Goal: Task Accomplishment & Management: Use online tool/utility

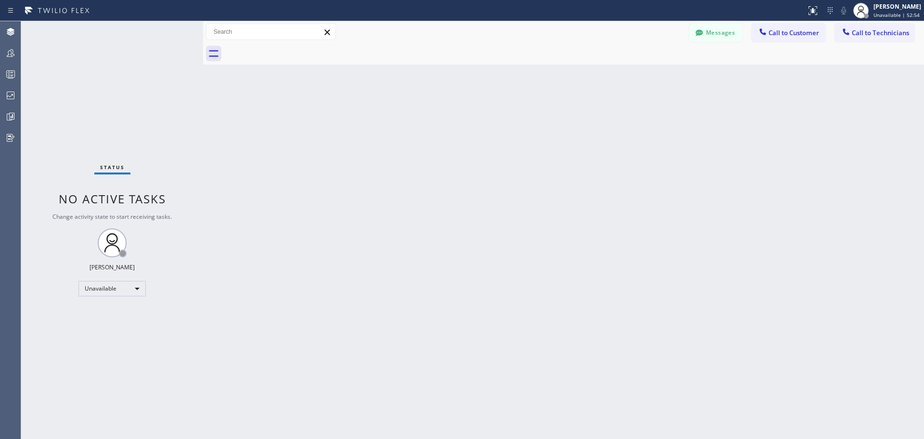
click at [912, 9] on div "[PERSON_NAME]" at bounding box center [898, 6] width 48 height 8
click at [863, 51] on button "Available" at bounding box center [876, 51] width 96 height 13
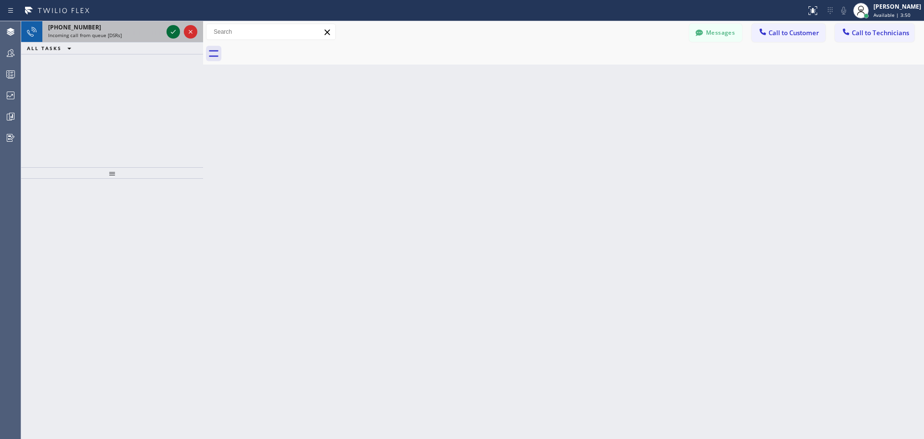
click at [174, 29] on icon at bounding box center [174, 32] width 12 height 12
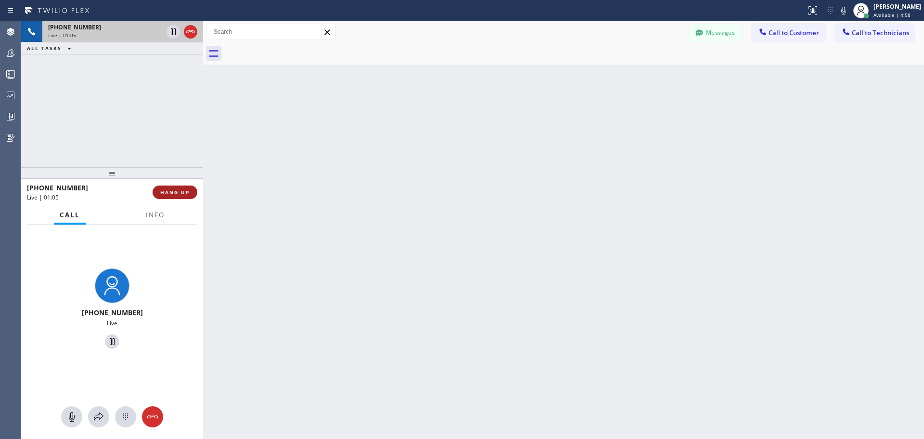
click at [175, 192] on span "HANG UP" at bounding box center [174, 192] width 29 height 7
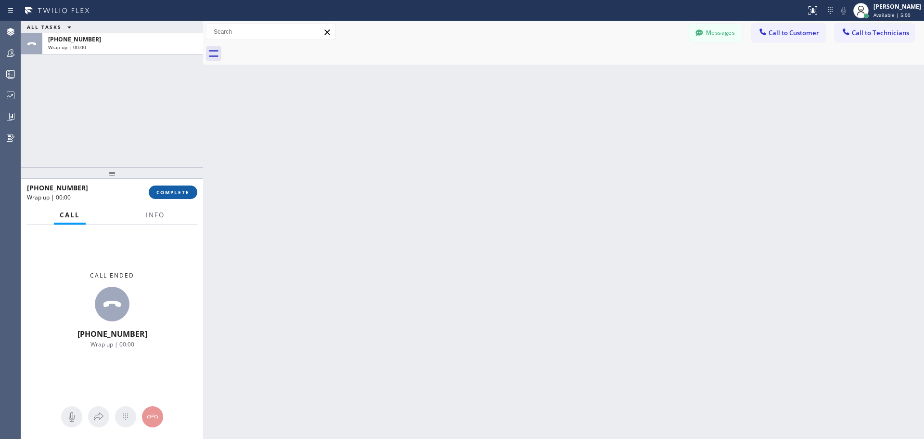
click at [163, 196] on button "COMPLETE" at bounding box center [173, 191] width 49 height 13
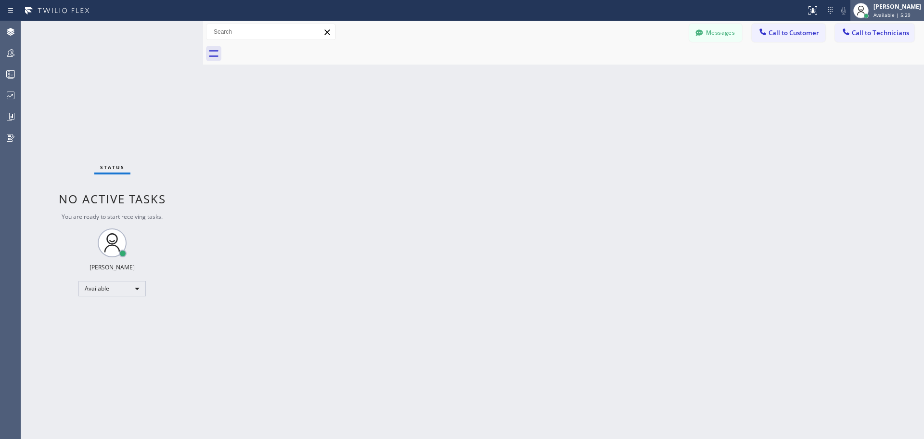
click at [904, 13] on span "Available | 5:29" at bounding box center [892, 15] width 37 height 7
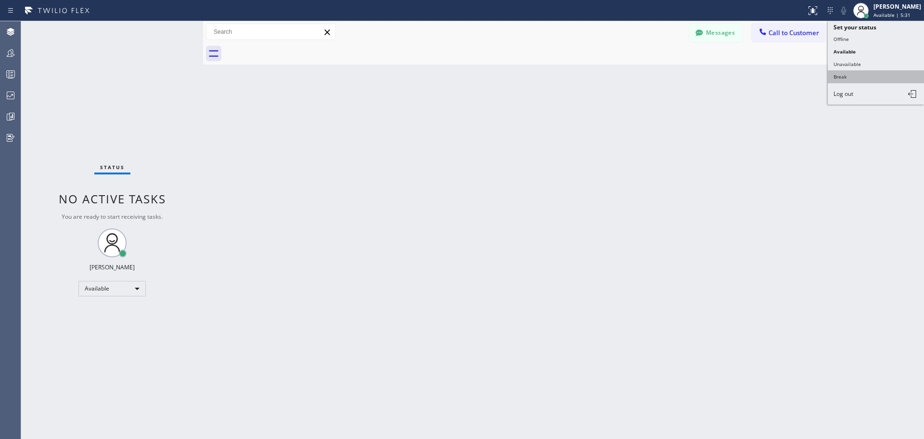
click at [880, 73] on button "Break" at bounding box center [876, 76] width 96 height 13
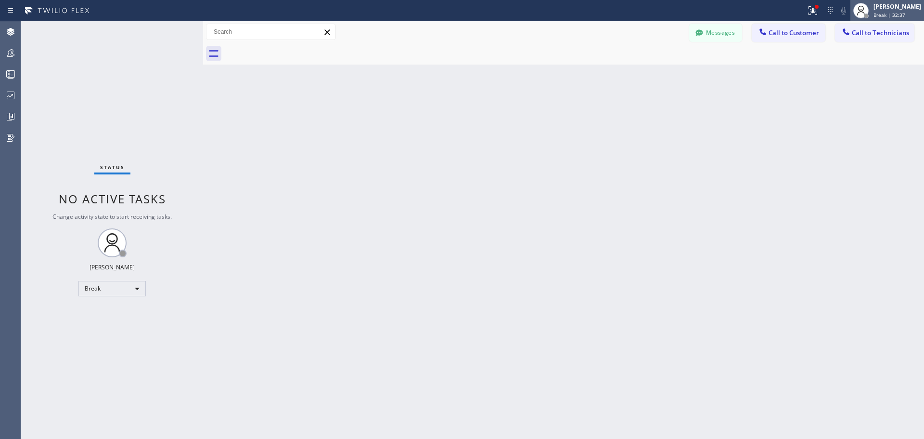
click at [896, 13] on span "Break | 32:37" at bounding box center [890, 15] width 32 height 7
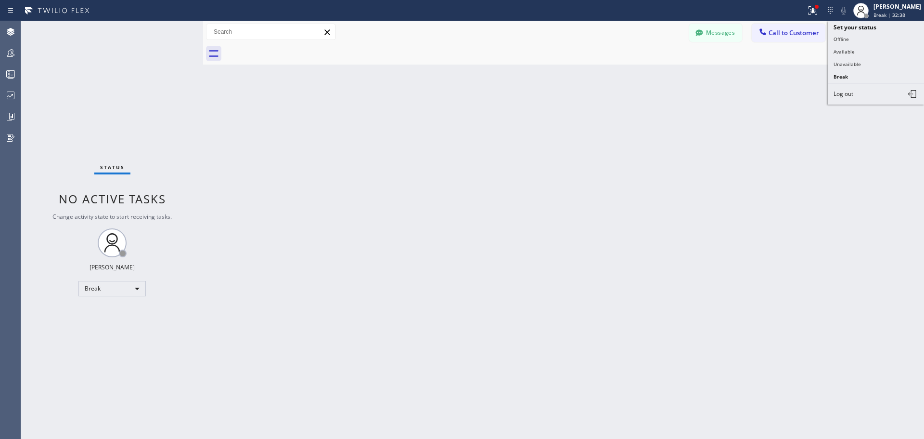
drag, startPoint x: 869, startPoint y: 56, endPoint x: 861, endPoint y: 51, distance: 10.0
click at [869, 56] on button "Available" at bounding box center [876, 51] width 96 height 13
click at [814, 8] on div at bounding box center [817, 7] width 6 height 6
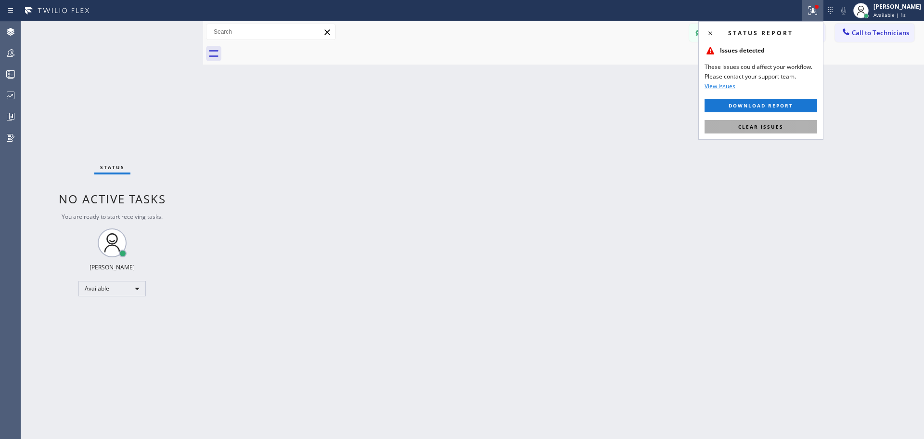
click at [773, 127] on span "Clear issues" at bounding box center [760, 126] width 45 height 7
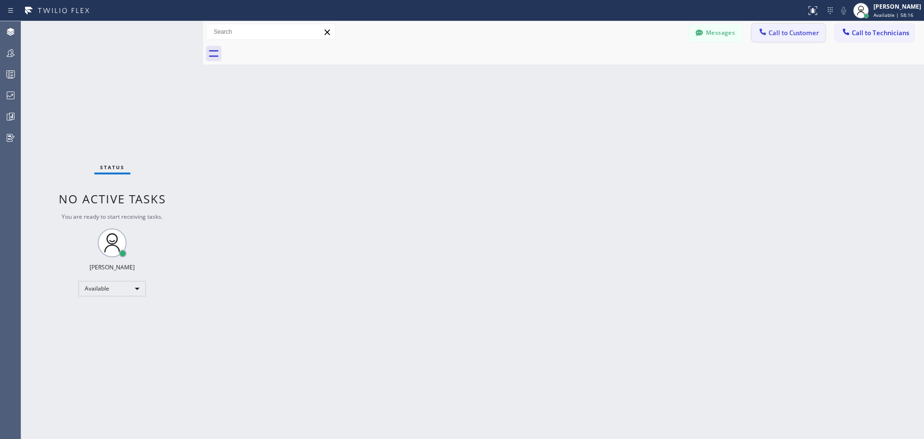
click at [780, 37] on button "Call to Customer" at bounding box center [789, 33] width 74 height 18
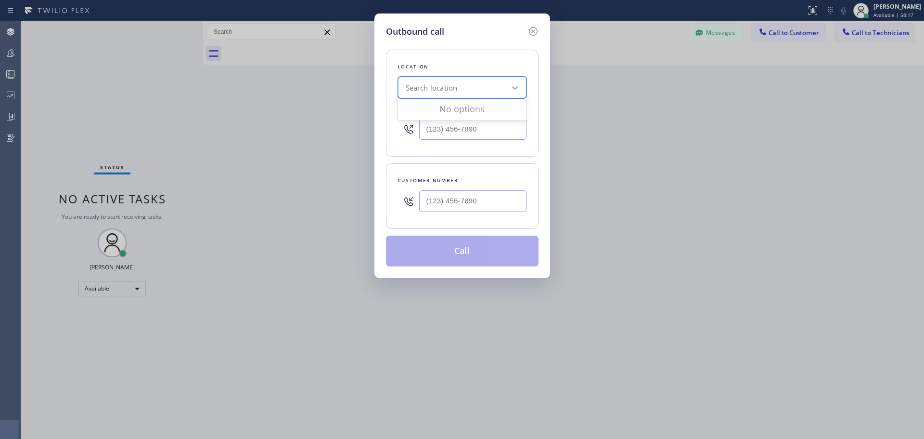
click at [453, 89] on div "Search location" at bounding box center [432, 87] width 52 height 11
type input "CSM"
click at [460, 110] on div "Home Alliance CSM" at bounding box center [462, 107] width 129 height 17
type input "[PHONE_NUMBER]"
click at [454, 203] on input "(___) ___-____" at bounding box center [472, 201] width 107 height 22
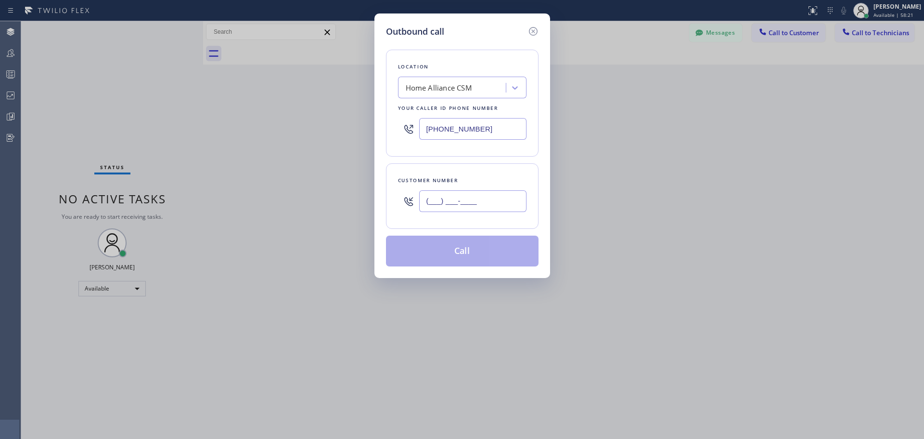
paste input "510) 331-2359"
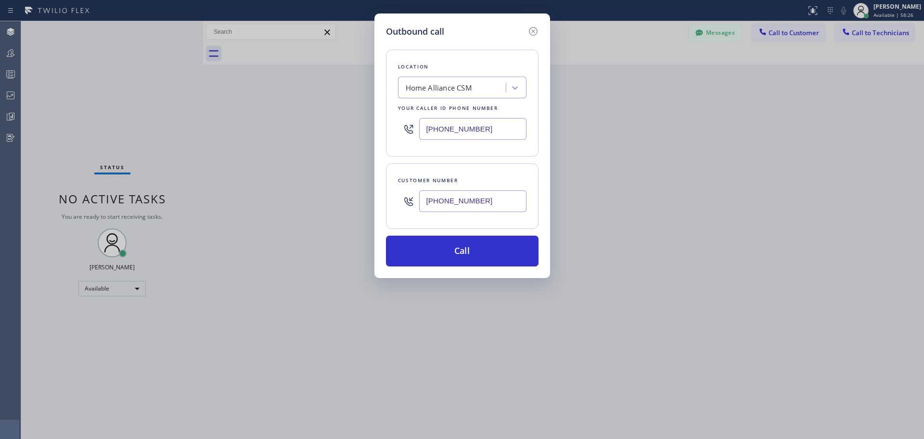
type input "[PHONE_NUMBER]"
click at [464, 252] on button "Call" at bounding box center [462, 250] width 153 height 31
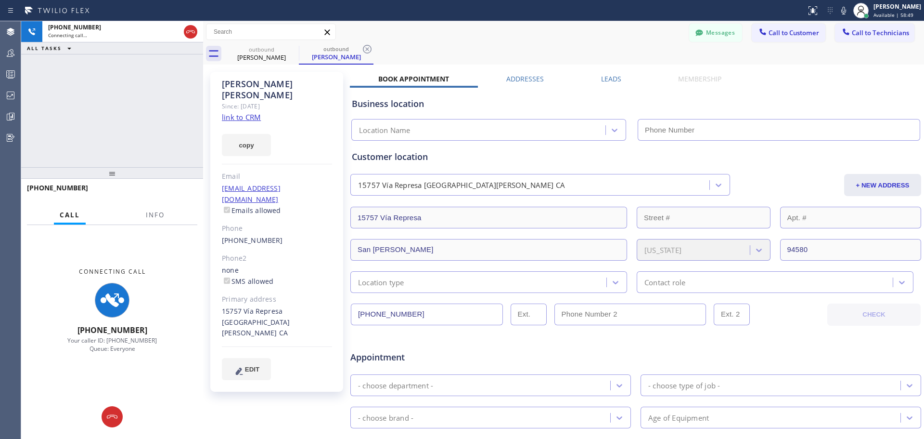
type input "[PHONE_NUMBER]"
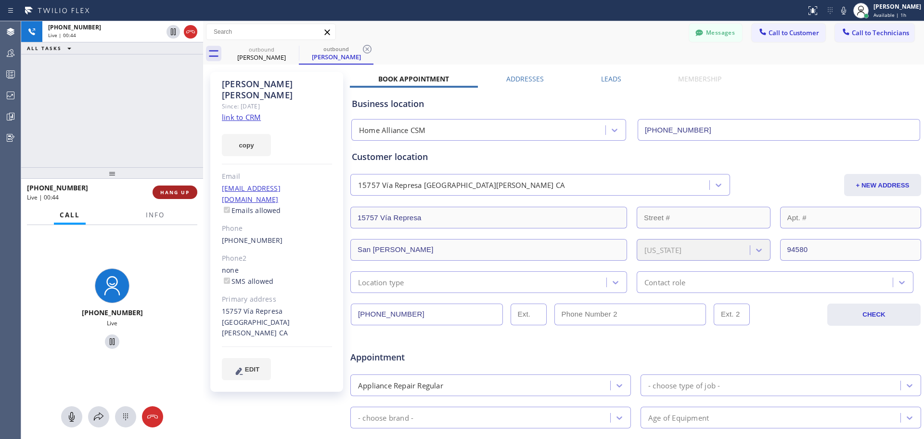
click at [189, 189] on span "HANG UP" at bounding box center [174, 192] width 29 height 7
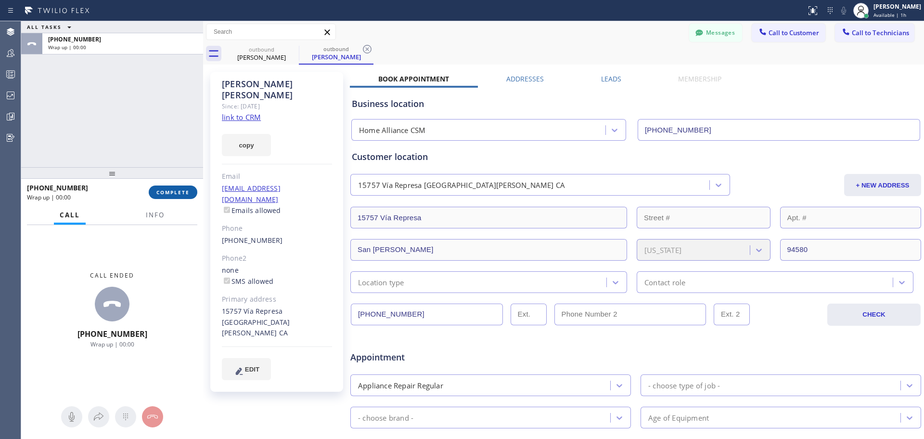
click at [174, 187] on button "COMPLETE" at bounding box center [173, 191] width 49 height 13
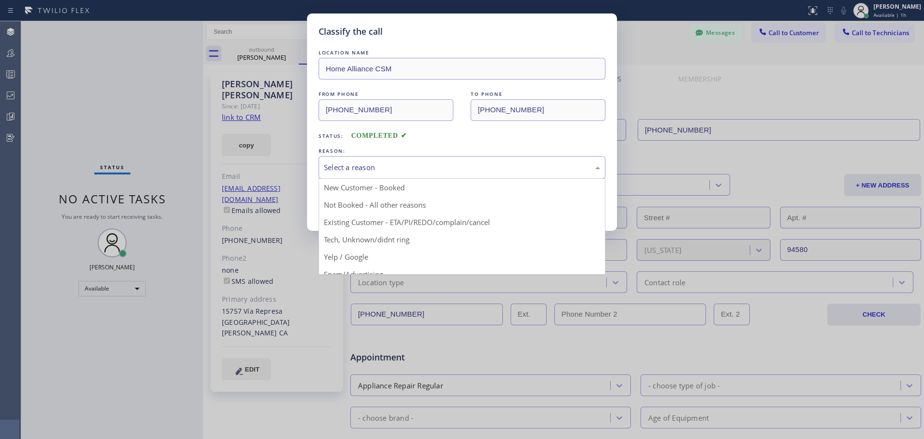
click at [415, 166] on div "Select a reason" at bounding box center [462, 167] width 276 height 11
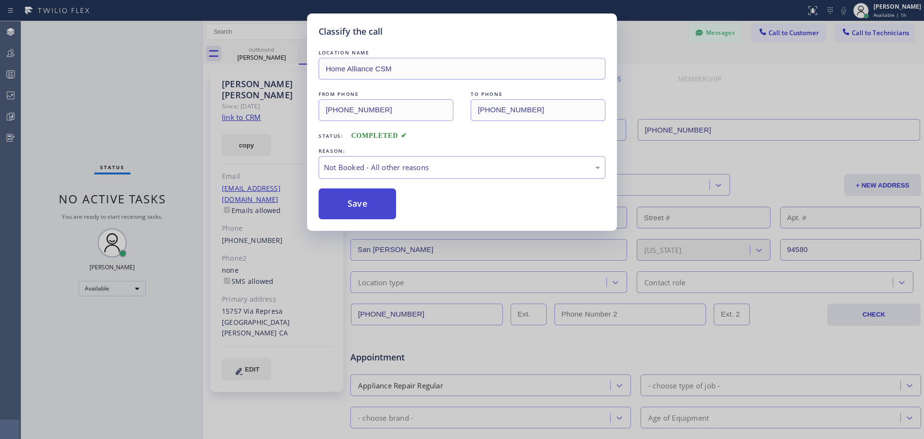
click at [371, 196] on button "Save" at bounding box center [358, 203] width 78 height 31
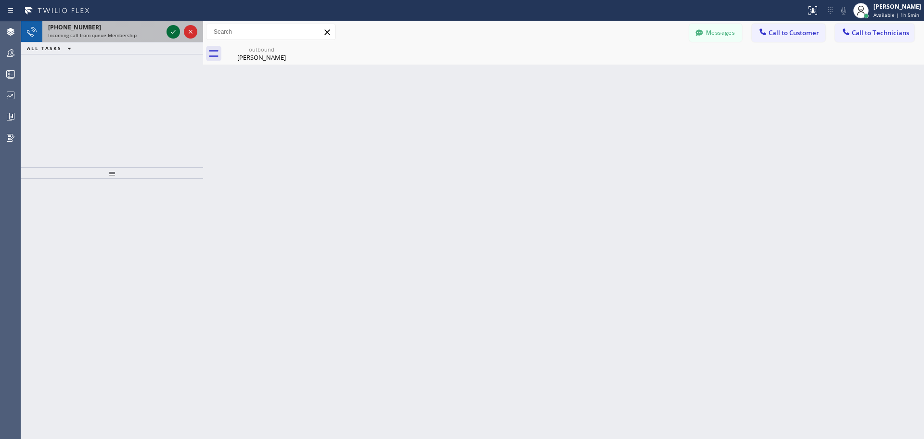
click at [170, 33] on icon at bounding box center [174, 32] width 12 height 12
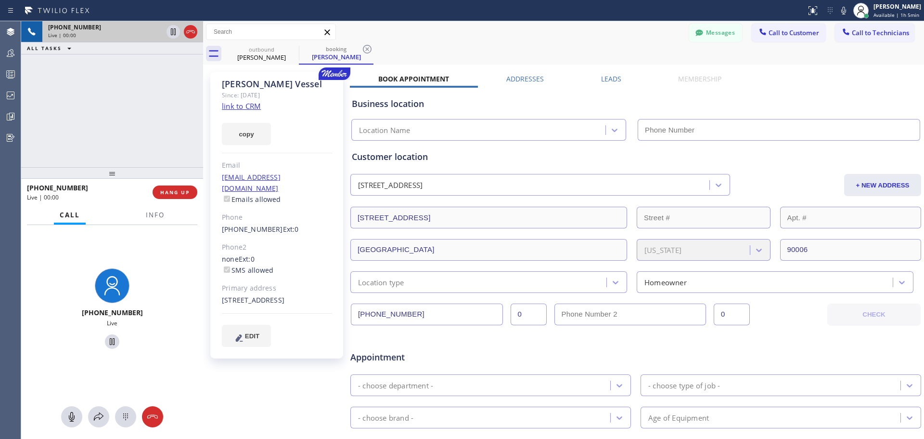
type input "[PHONE_NUMBER]"
click at [250, 107] on link "link to CRM" at bounding box center [241, 106] width 39 height 10
click at [170, 194] on span "HANG UP" at bounding box center [174, 192] width 29 height 7
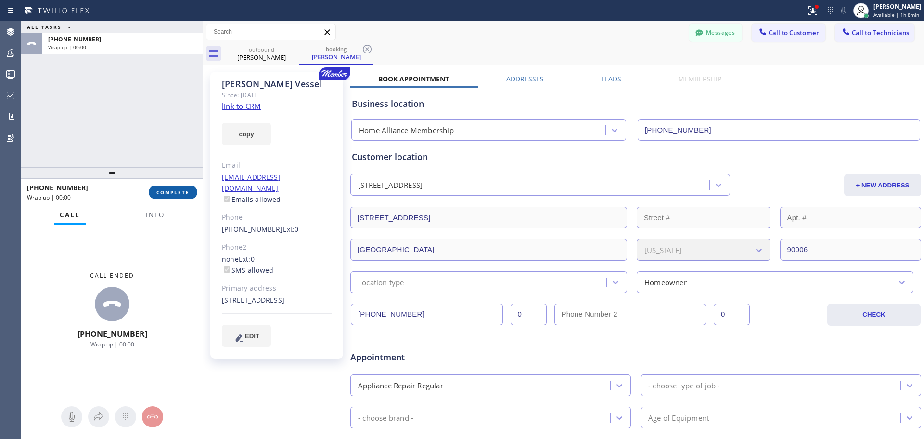
click at [173, 196] on button "COMPLETE" at bounding box center [173, 191] width 49 height 13
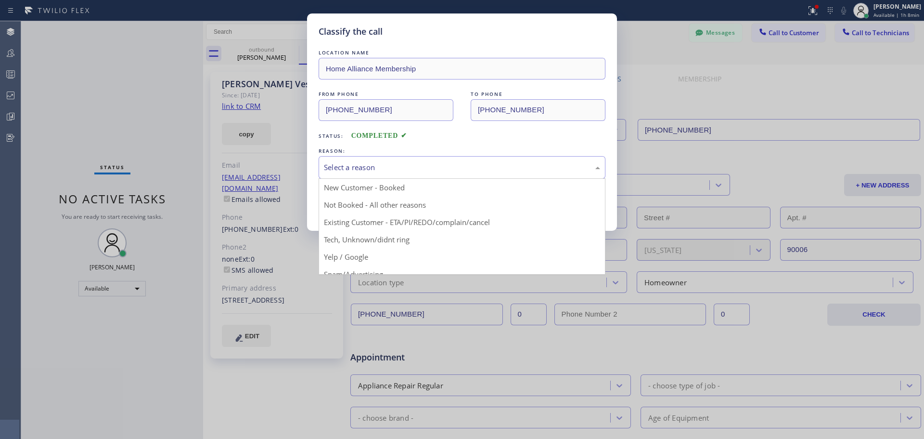
click at [492, 163] on div "Select a reason" at bounding box center [462, 167] width 276 height 11
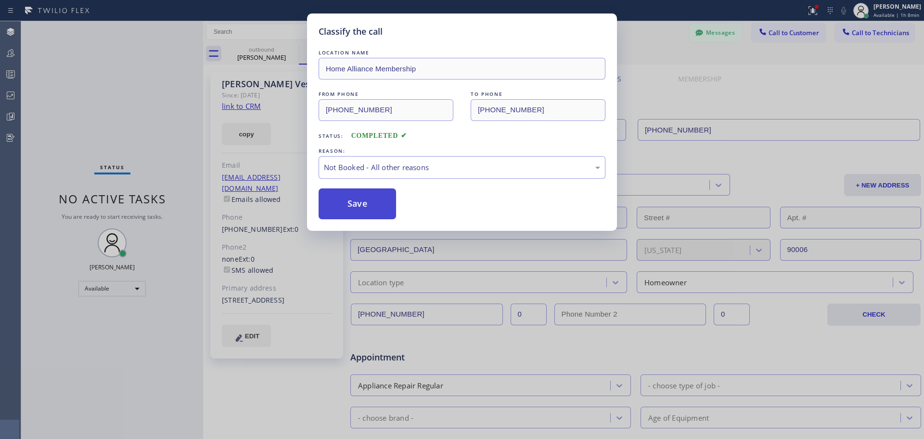
click at [358, 210] on button "Save" at bounding box center [358, 203] width 78 height 31
type input "[PHONE_NUMBER]"
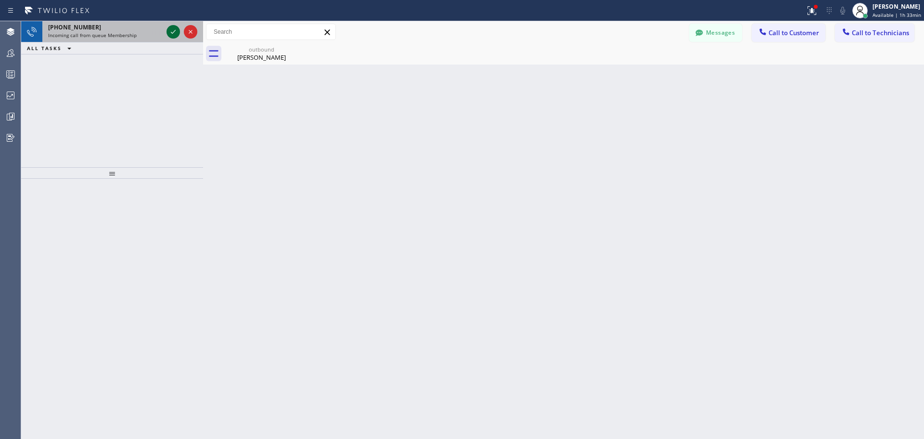
click at [170, 33] on icon at bounding box center [174, 32] width 12 height 12
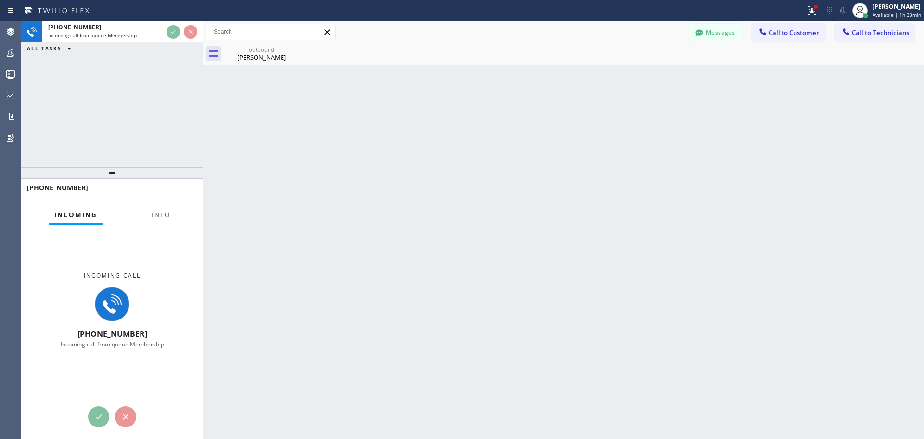
click at [388, 298] on div "Back to Dashboard Change Sender ID Customers Technicians HR [PERSON_NAME] [DATE…" at bounding box center [563, 229] width 721 height 417
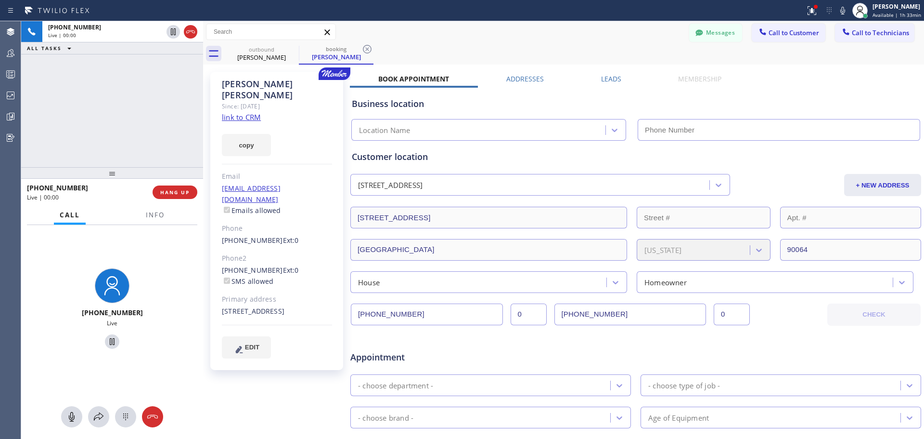
type input "[PHONE_NUMBER]"
click at [244, 112] on link "link to CRM" at bounding box center [241, 117] width 39 height 10
click at [179, 187] on button "HANG UP" at bounding box center [175, 191] width 45 height 13
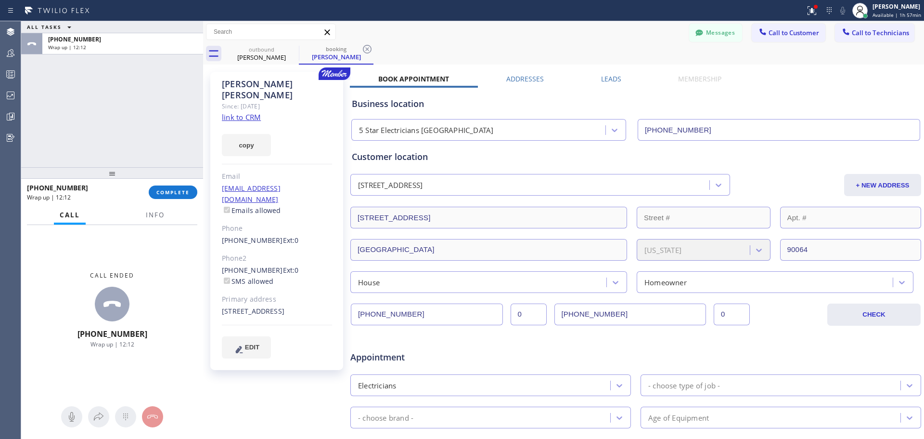
drag, startPoint x: 182, startPoint y: 194, endPoint x: 316, endPoint y: 187, distance: 134.5
click at [183, 194] on span "COMPLETE" at bounding box center [172, 192] width 33 height 7
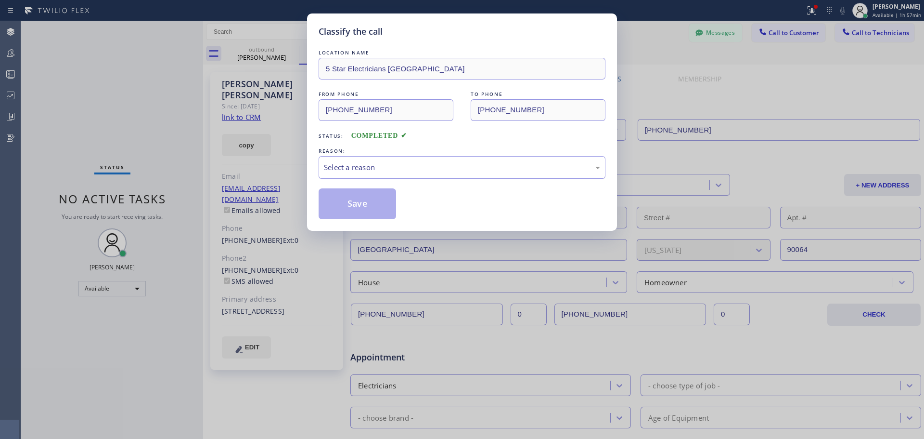
click at [448, 172] on div "Select a reason" at bounding box center [462, 167] width 276 height 11
click at [359, 209] on button "Save" at bounding box center [358, 203] width 78 height 31
type input "[PHONE_NUMBER]"
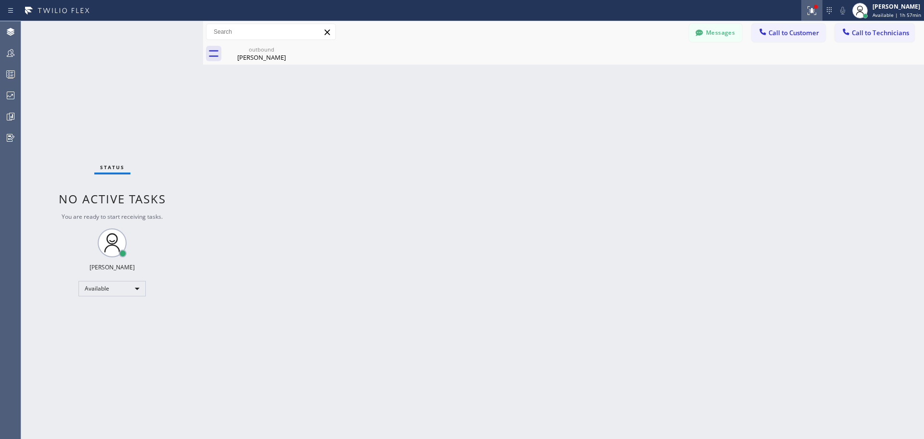
click at [816, 3] on button at bounding box center [812, 10] width 21 height 21
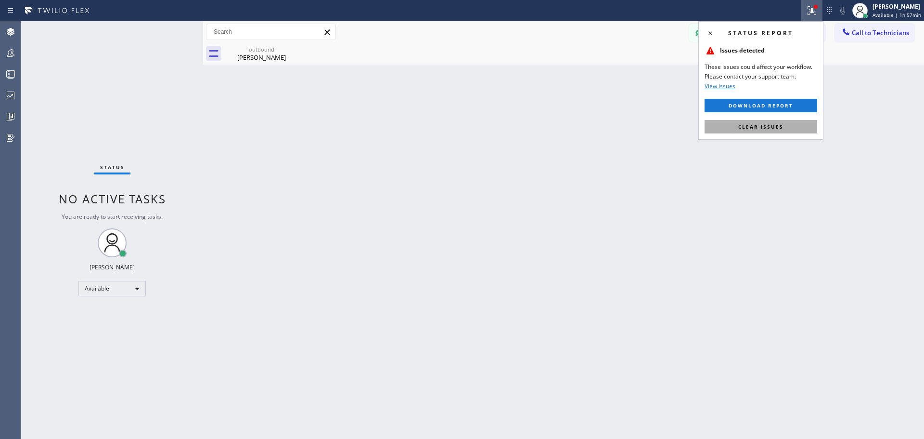
click at [766, 125] on span "Clear issues" at bounding box center [760, 126] width 45 height 7
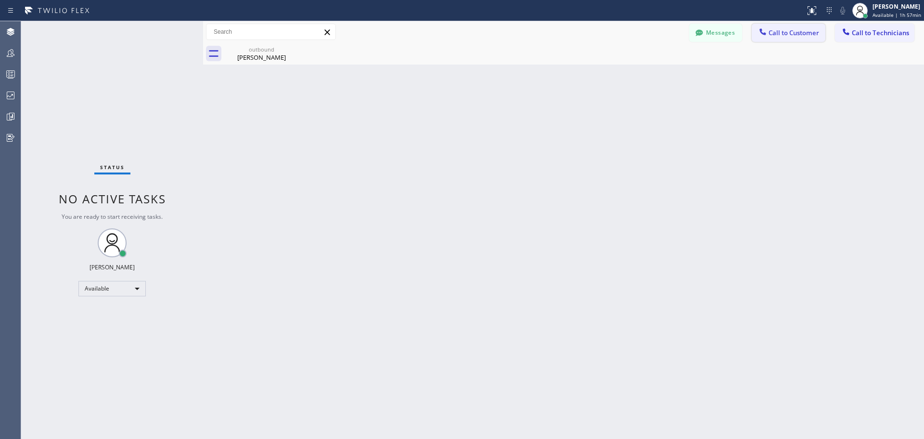
click at [795, 31] on span "Call to Customer" at bounding box center [794, 32] width 51 height 9
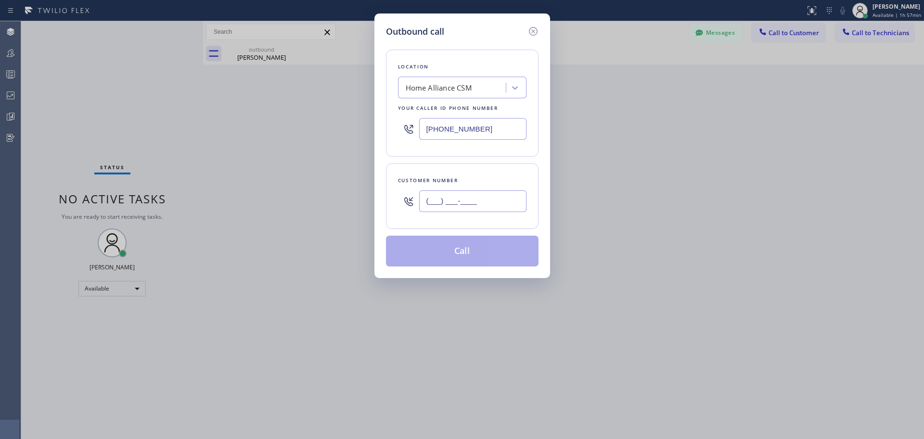
click at [452, 198] on input "(___) ___-____" at bounding box center [472, 201] width 107 height 22
paste input "213) 550-9009"
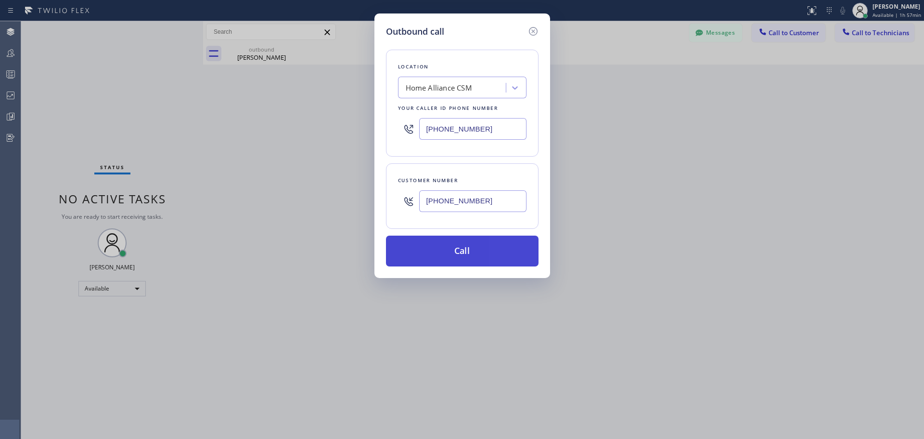
type input "[PHONE_NUMBER]"
click at [460, 248] on button "Call" at bounding box center [462, 250] width 153 height 31
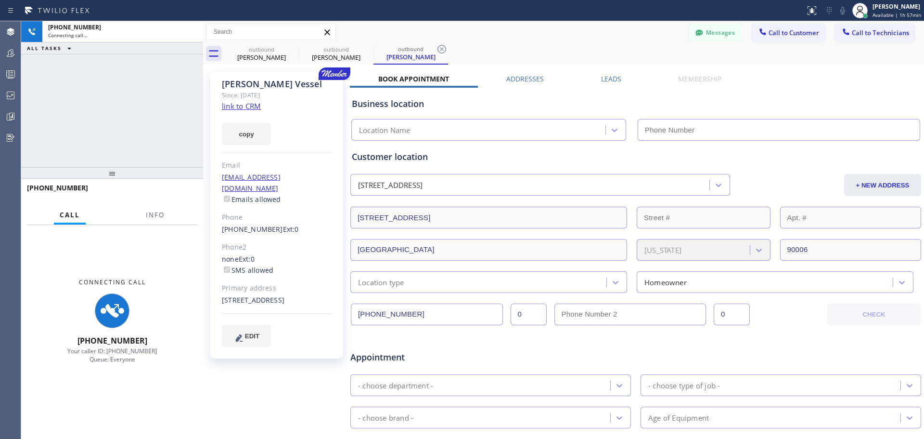
type input "[PHONE_NUMBER]"
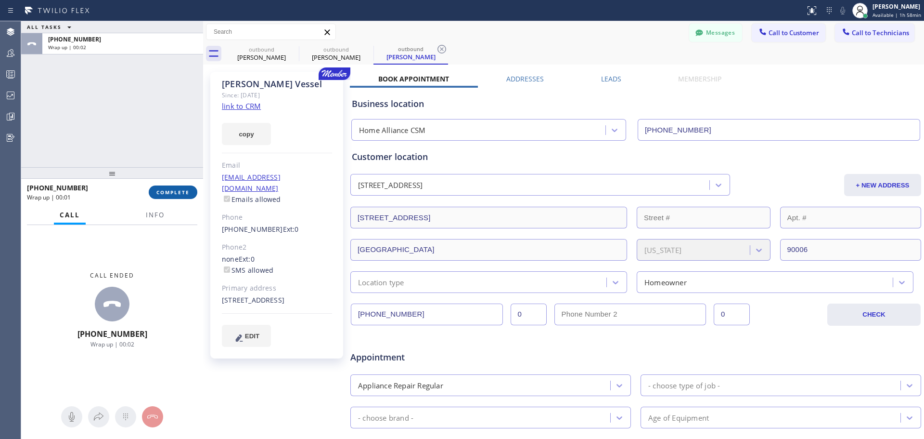
click at [179, 194] on span "COMPLETE" at bounding box center [172, 192] width 33 height 7
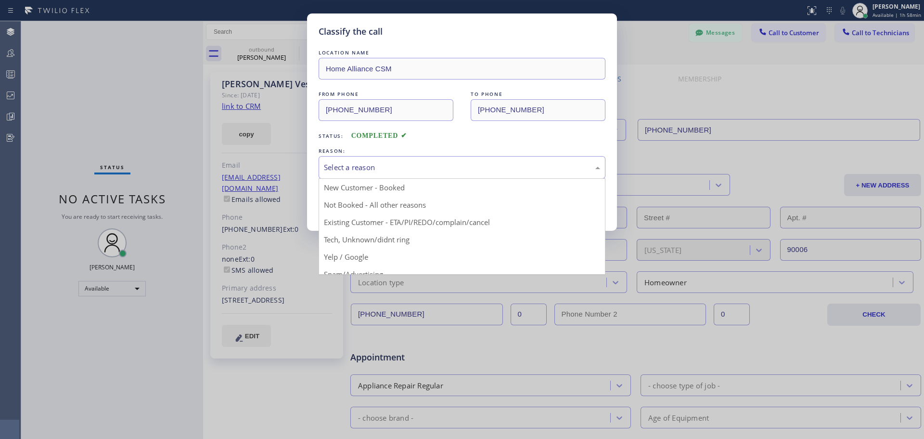
click at [403, 166] on div "Select a reason" at bounding box center [462, 167] width 276 height 11
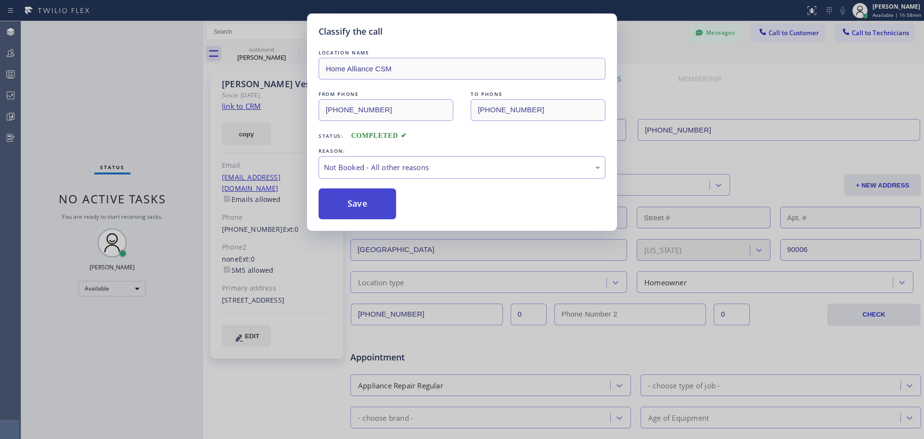
click at [349, 211] on button "Save" at bounding box center [358, 203] width 78 height 31
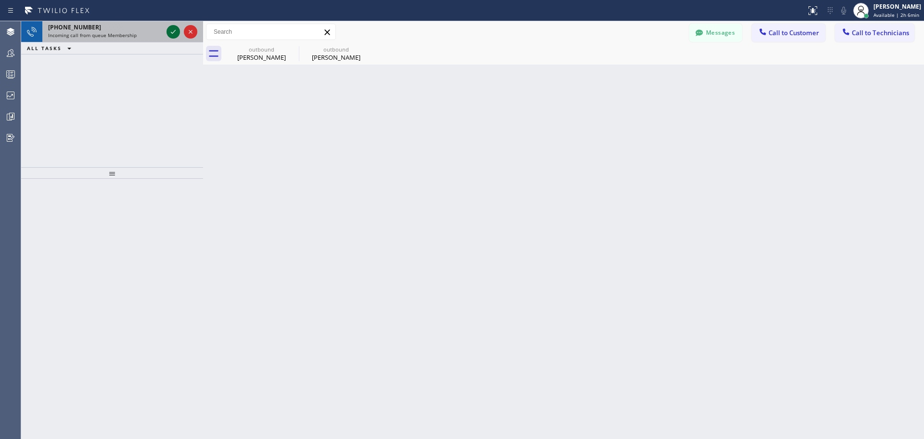
click at [172, 34] on icon at bounding box center [174, 32] width 12 height 12
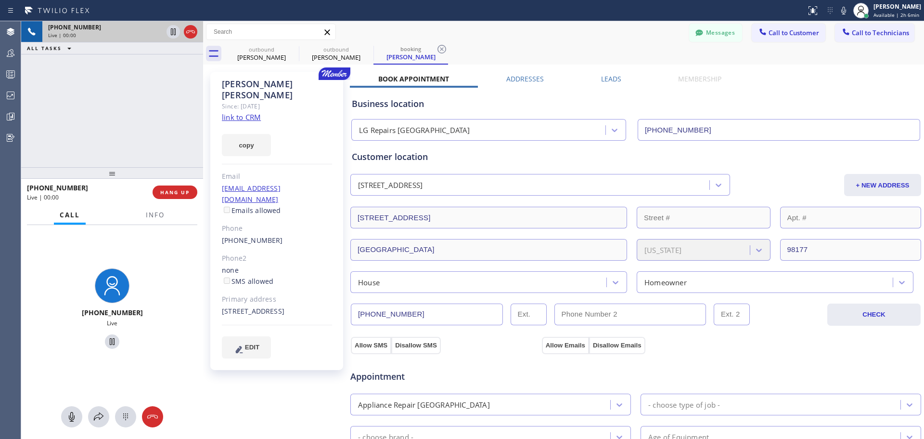
type input "[PHONE_NUMBER]"
click at [253, 112] on link "link to CRM" at bounding box center [241, 117] width 39 height 10
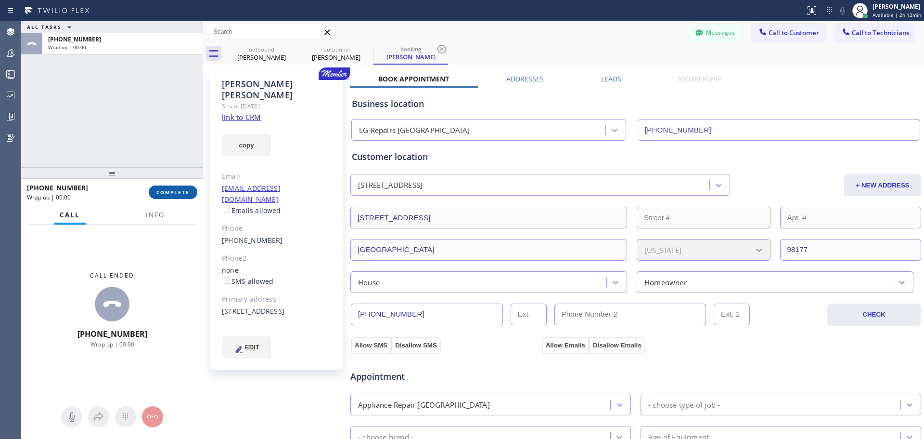
click at [168, 192] on span "COMPLETE" at bounding box center [172, 192] width 33 height 7
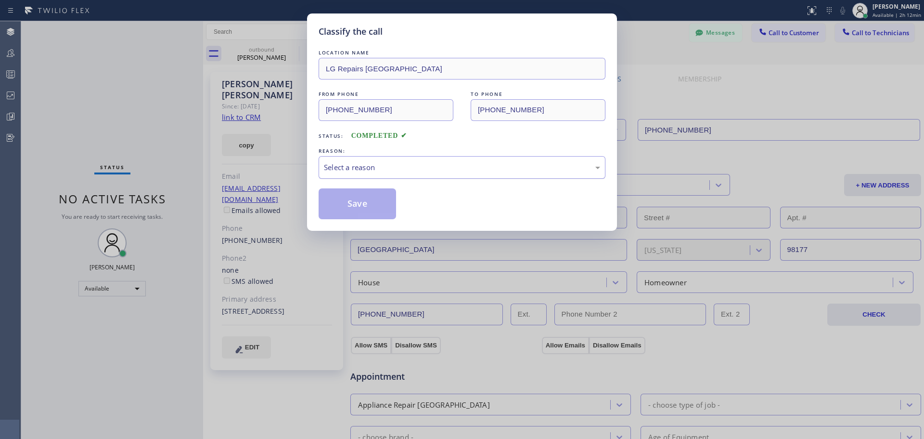
click at [417, 166] on div "Select a reason" at bounding box center [462, 167] width 276 height 11
drag, startPoint x: 373, startPoint y: 208, endPoint x: 785, endPoint y: 265, distance: 416.5
click at [374, 208] on button "Save" at bounding box center [358, 203] width 78 height 31
type input "[PHONE_NUMBER]"
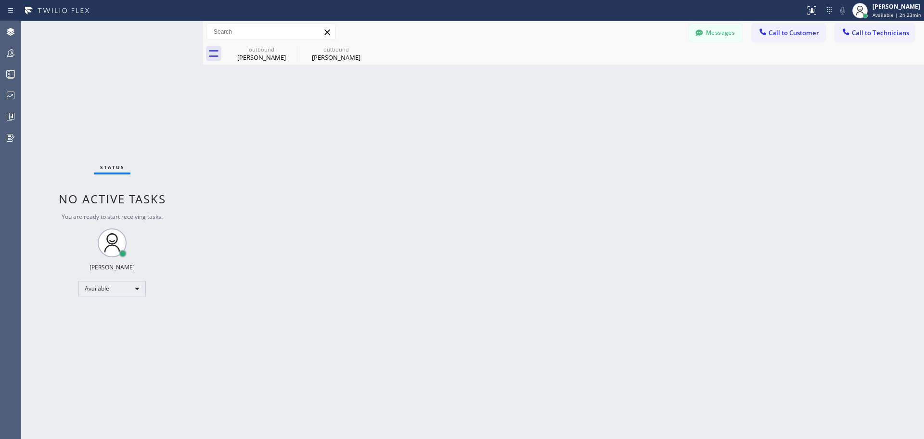
drag, startPoint x: 362, startPoint y: 47, endPoint x: 328, endPoint y: 51, distance: 33.4
click at [0, 0] on icon at bounding box center [0, 0] width 0 height 0
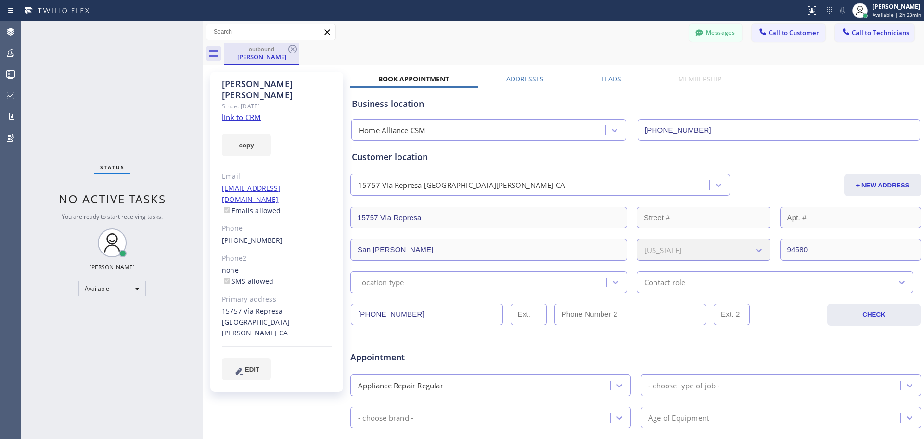
click at [285, 48] on div "outbound" at bounding box center [261, 48] width 73 height 7
drag, startPoint x: 290, startPoint y: 52, endPoint x: 572, endPoint y: 134, distance: 293.7
click at [293, 52] on icon at bounding box center [293, 49] width 12 height 12
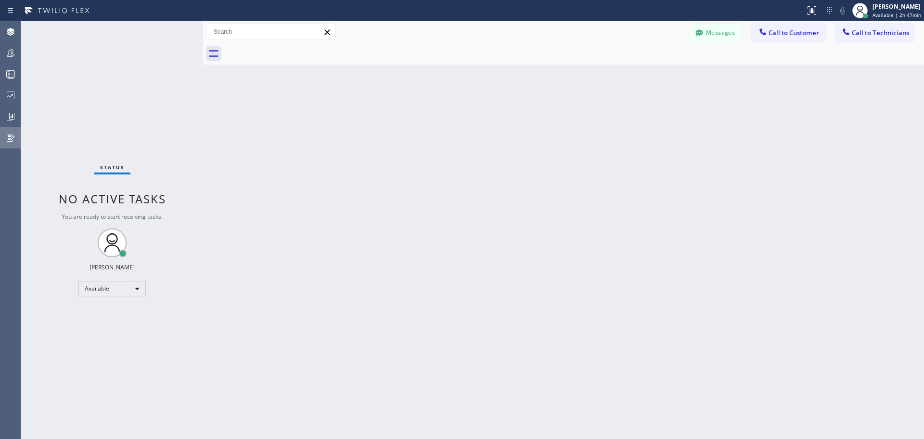
click at [10, 134] on icon at bounding box center [11, 138] width 8 height 8
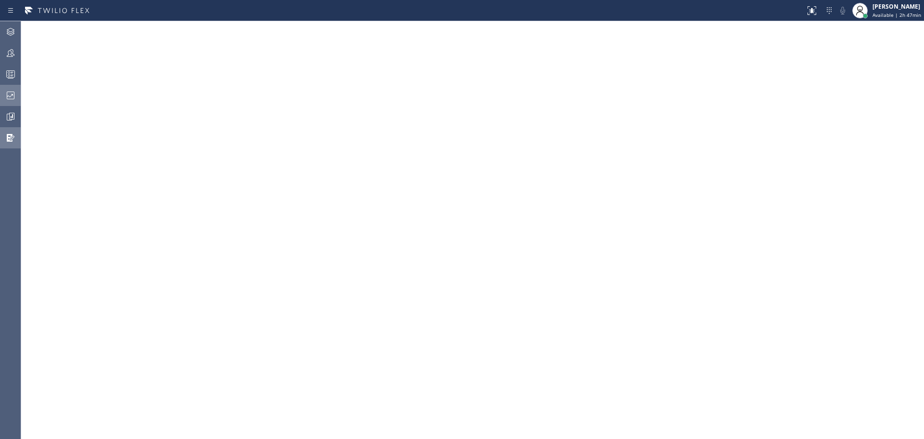
click at [12, 93] on icon at bounding box center [11, 96] width 12 height 12
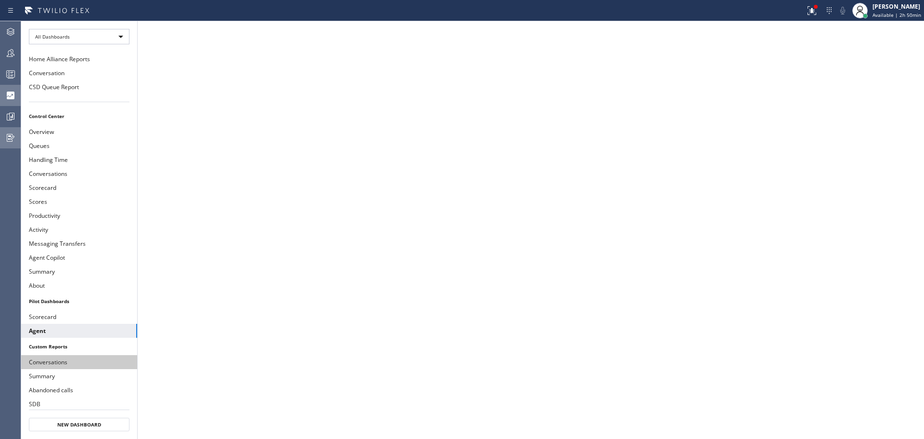
click at [64, 364] on button "Conversations" at bounding box center [79, 362] width 116 height 14
click at [80, 377] on button "Summary" at bounding box center [79, 376] width 116 height 14
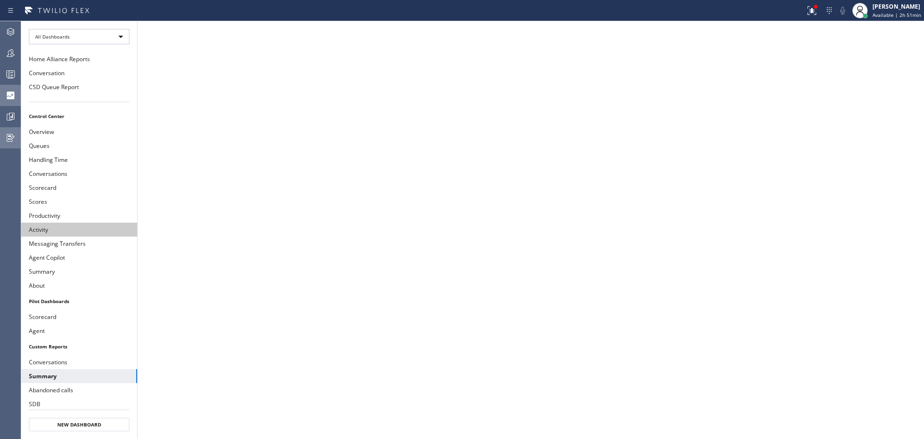
click at [91, 223] on button "Activity" at bounding box center [79, 229] width 116 height 14
click at [63, 174] on button "Conversations" at bounding box center [79, 174] width 116 height 14
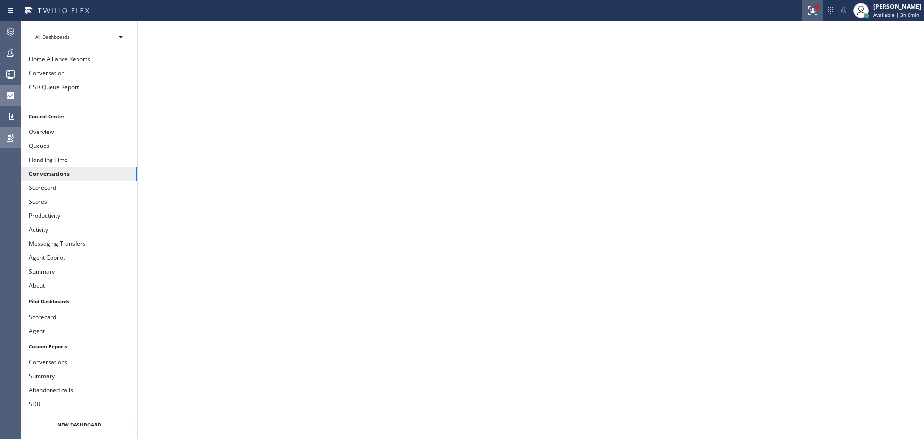
click at [809, 15] on icon at bounding box center [813, 11] width 12 height 12
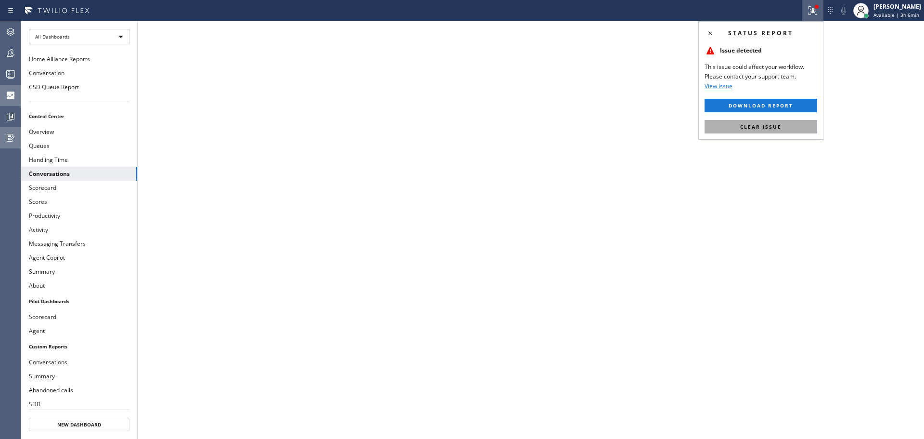
click at [785, 120] on button "Clear issue" at bounding box center [761, 126] width 113 height 13
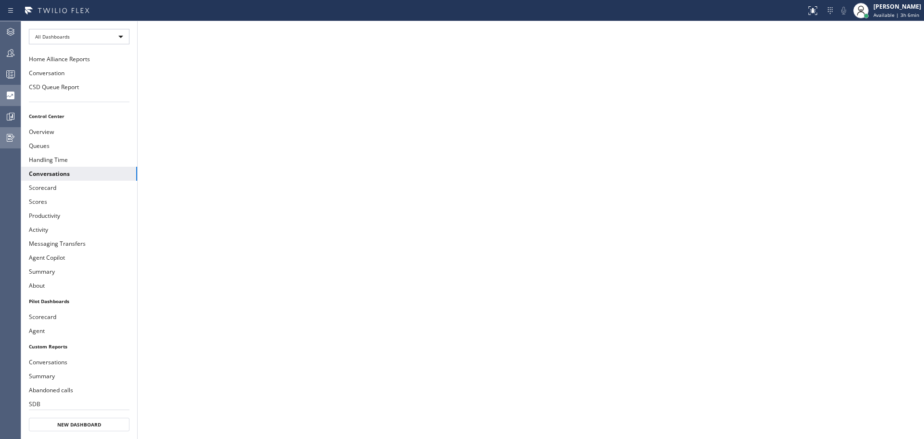
drag, startPoint x: 6, startPoint y: 34, endPoint x: 482, endPoint y: 92, distance: 479.2
click at [7, 34] on icon at bounding box center [11, 32] width 12 height 12
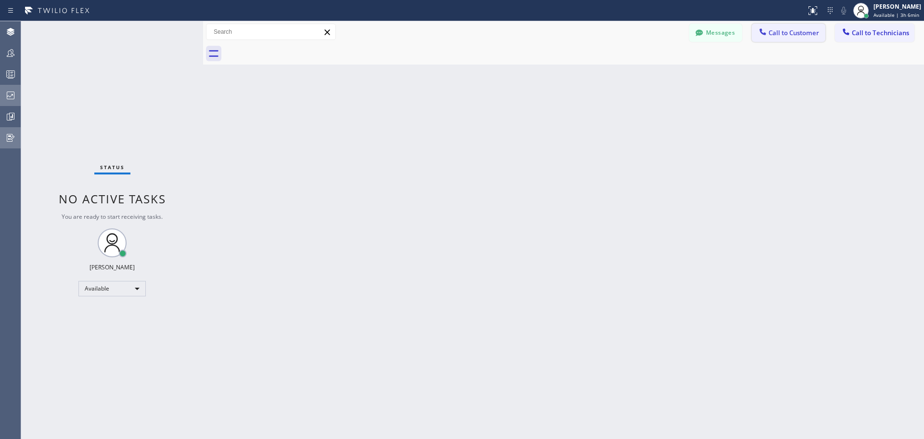
click at [786, 29] on span "Call to Customer" at bounding box center [794, 32] width 51 height 9
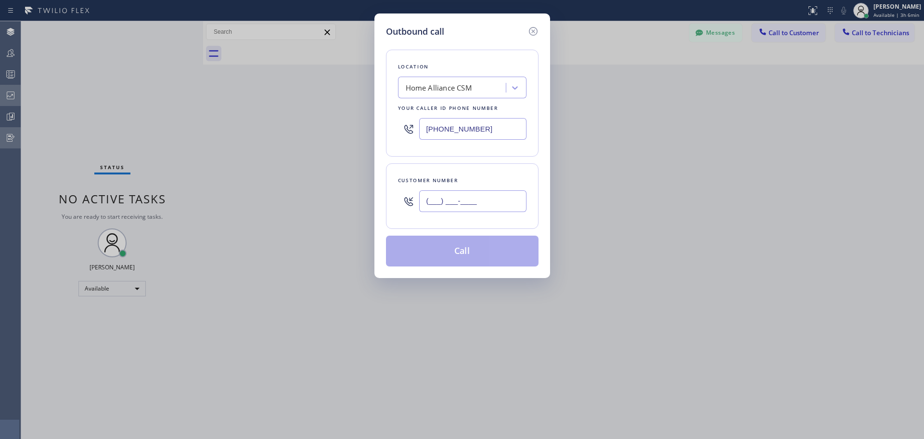
click at [448, 198] on input "(___) ___-____" at bounding box center [472, 201] width 107 height 22
paste input "310) 384-8747"
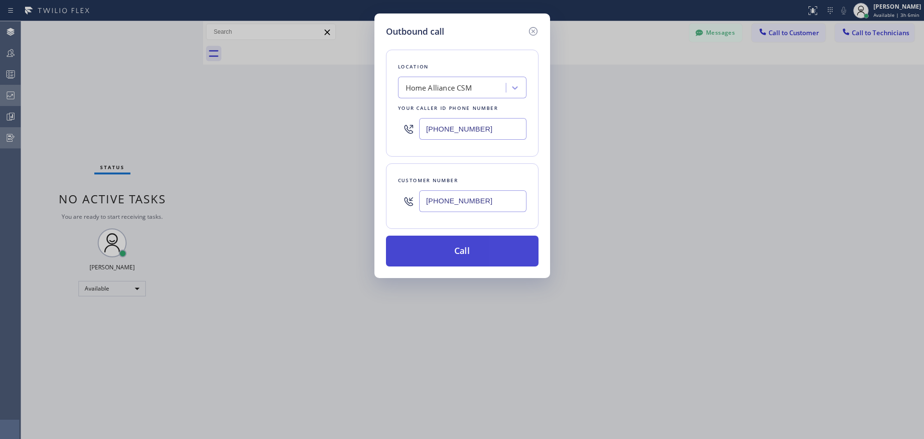
type input "[PHONE_NUMBER]"
click at [467, 252] on button "Call" at bounding box center [462, 250] width 153 height 31
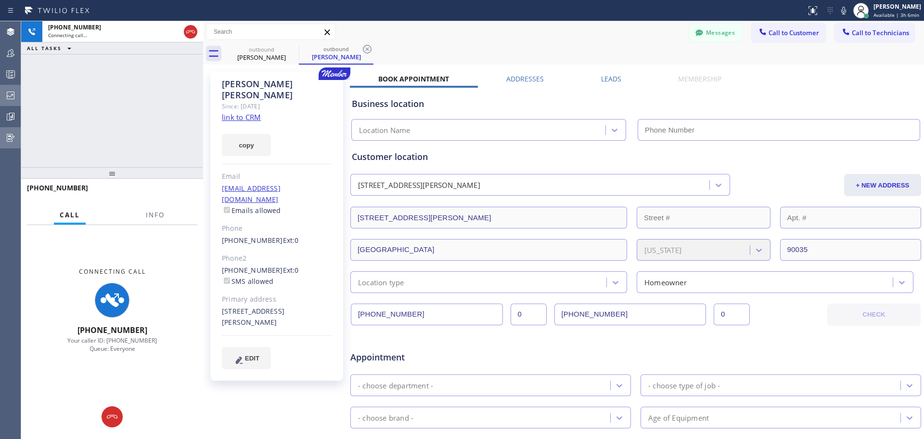
type input "[PHONE_NUMBER]"
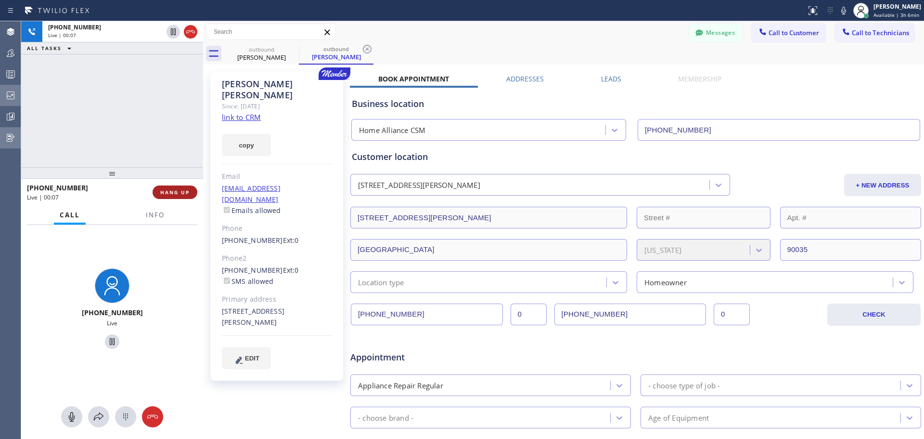
click at [181, 191] on span "HANG UP" at bounding box center [174, 192] width 29 height 7
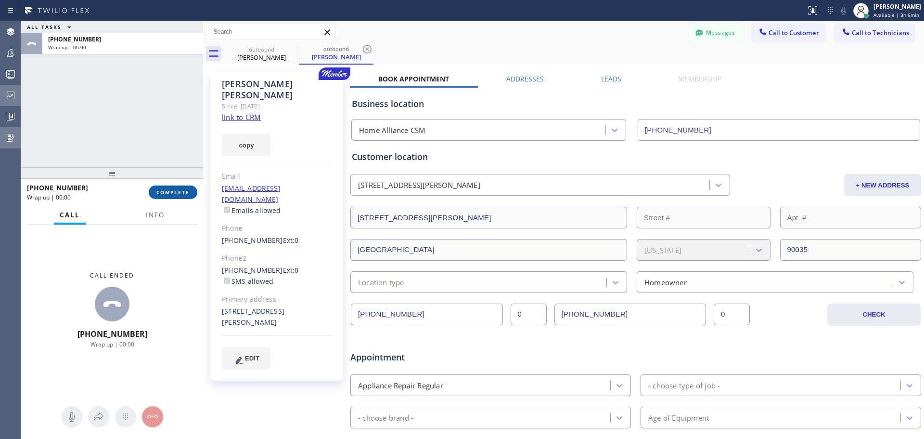
click at [161, 194] on span "COMPLETE" at bounding box center [172, 192] width 33 height 7
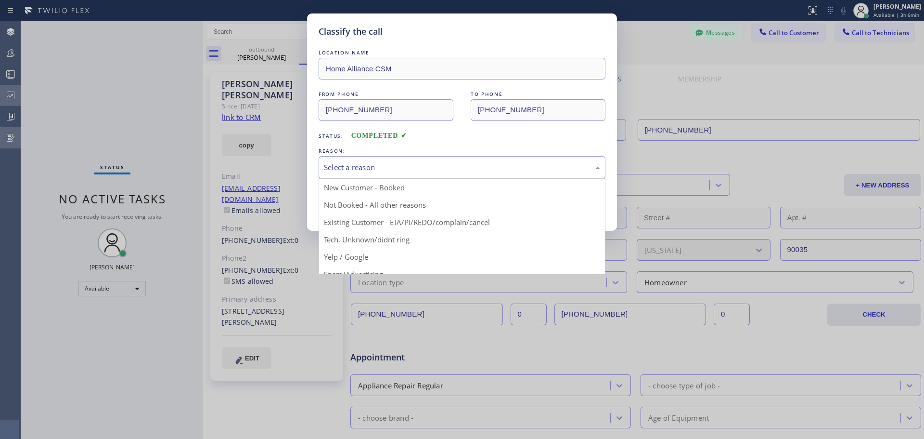
click at [407, 170] on div "Select a reason" at bounding box center [462, 167] width 276 height 11
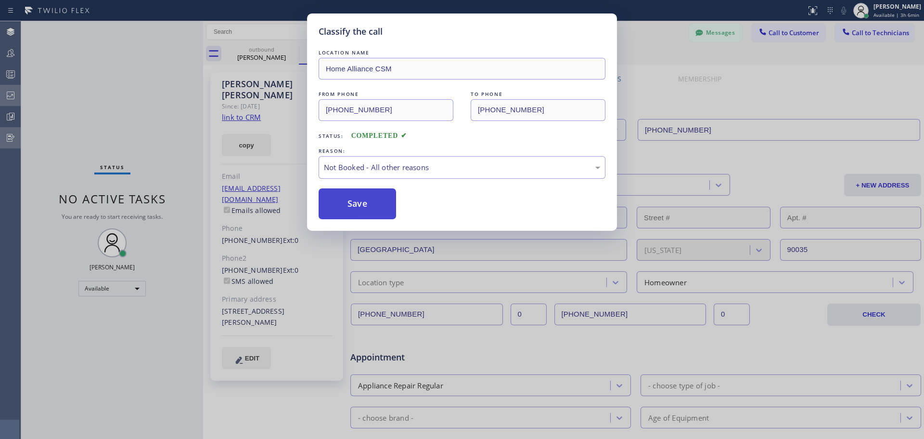
click at [369, 207] on button "Save" at bounding box center [358, 203] width 78 height 31
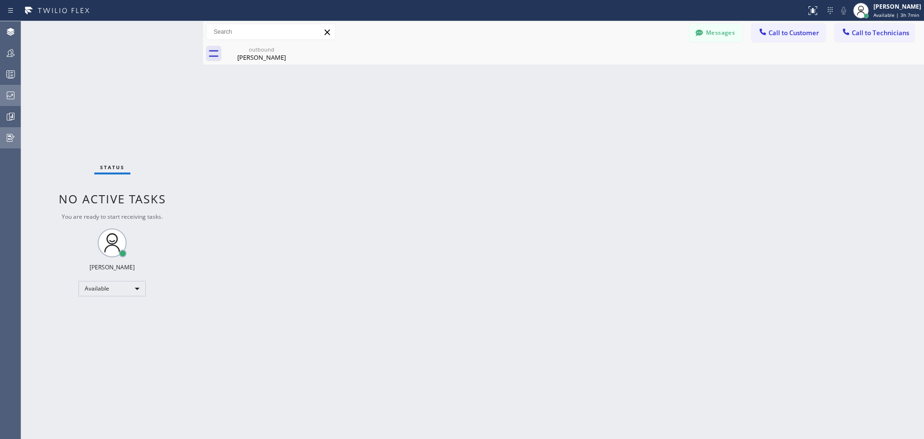
click at [792, 29] on span "Call to Customer" at bounding box center [794, 32] width 51 height 9
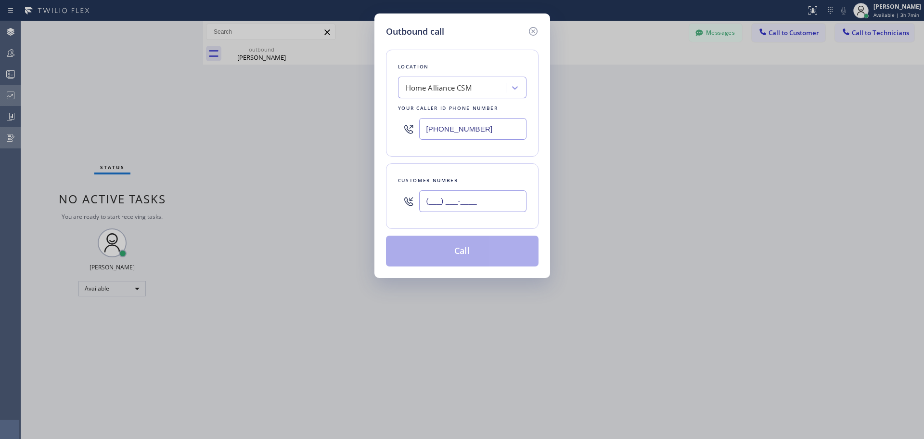
click at [464, 194] on input "(___) ___-____" at bounding box center [472, 201] width 107 height 22
paste input "310) 435-3395"
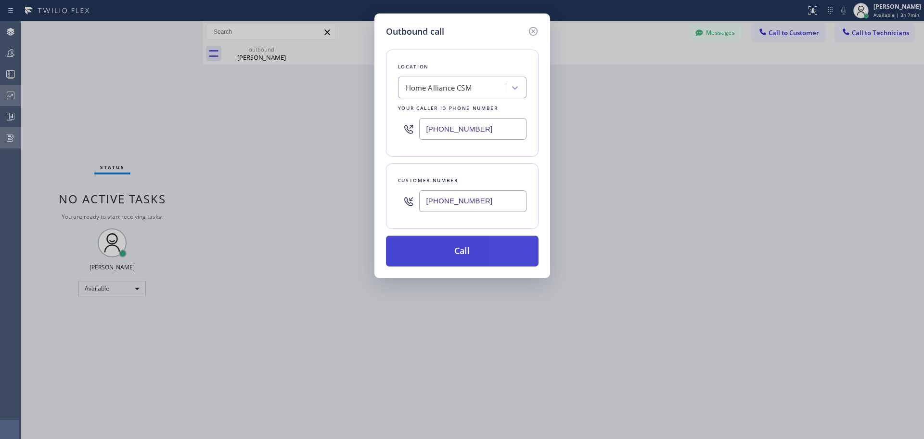
type input "[PHONE_NUMBER]"
click at [492, 255] on button "Call" at bounding box center [462, 250] width 153 height 31
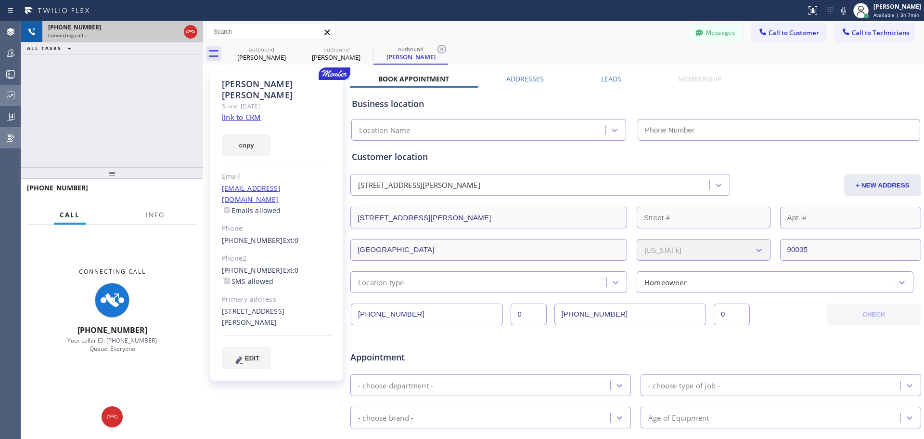
type input "[PHONE_NUMBER]"
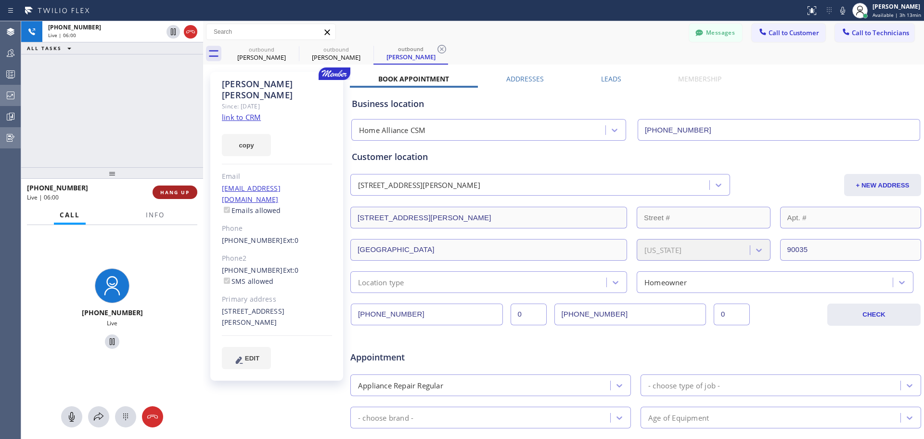
click at [186, 197] on button "HANG UP" at bounding box center [175, 191] width 45 height 13
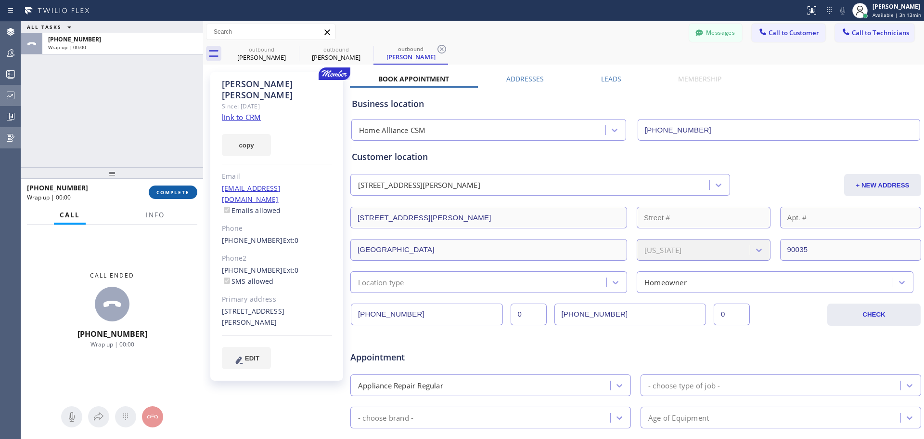
click at [178, 192] on span "COMPLETE" at bounding box center [172, 192] width 33 height 7
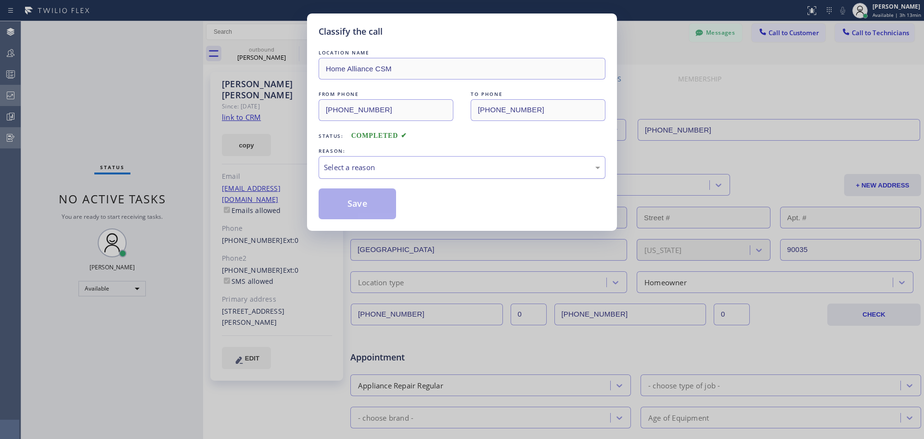
click at [480, 171] on div "Select a reason" at bounding box center [462, 167] width 276 height 11
click at [371, 212] on button "Save" at bounding box center [358, 203] width 78 height 31
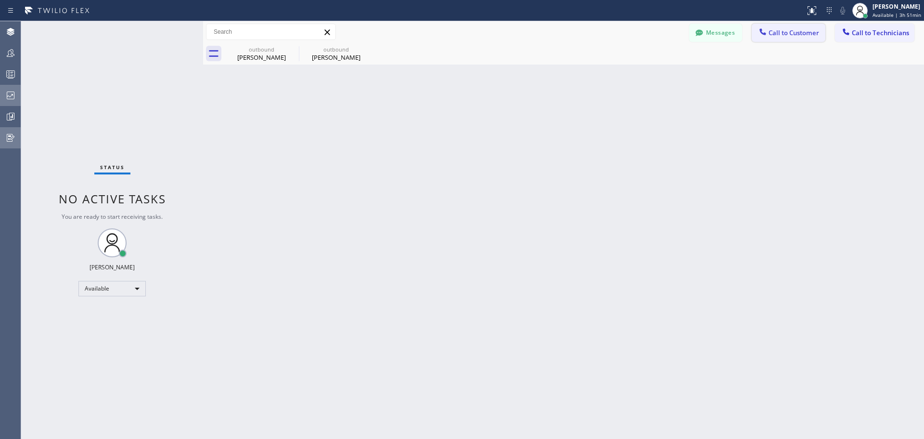
click at [784, 39] on button "Call to Customer" at bounding box center [789, 33] width 74 height 18
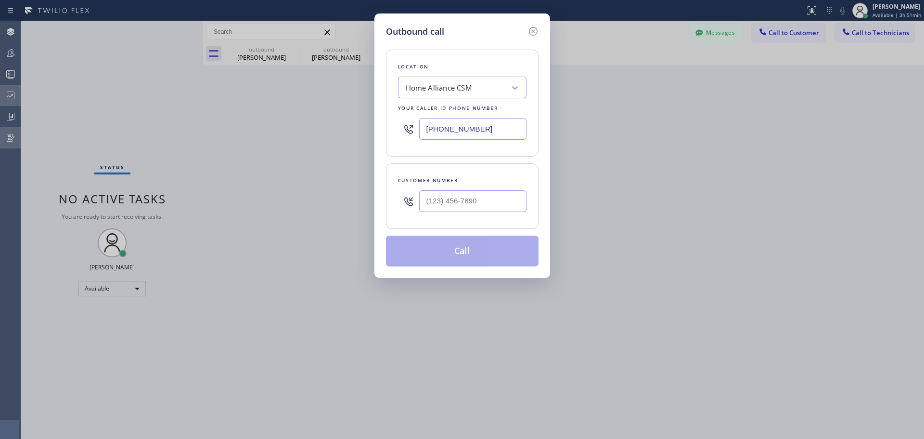
click at [454, 200] on input "text" at bounding box center [472, 201] width 107 height 22
paste input "626) 255-1355"
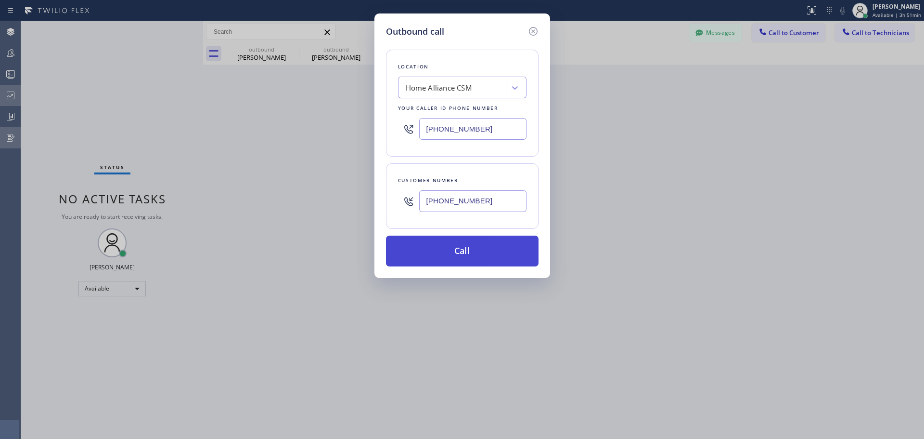
type input "[PHONE_NUMBER]"
click at [477, 251] on button "Call" at bounding box center [462, 250] width 153 height 31
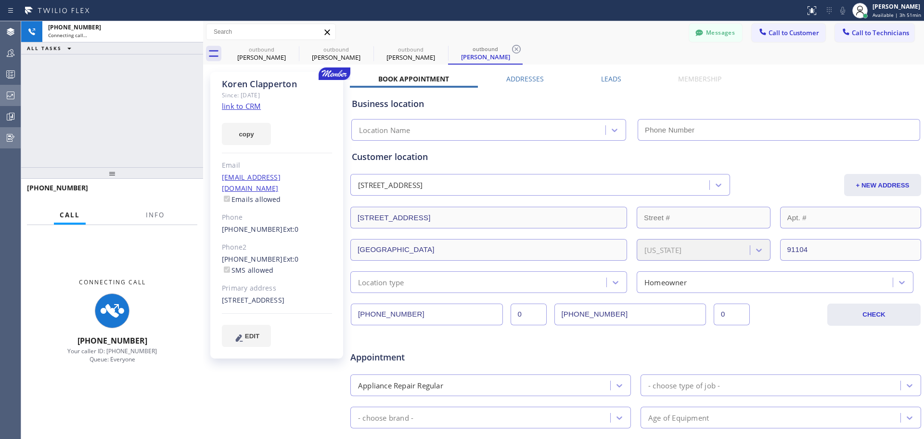
type input "[PHONE_NUMBER]"
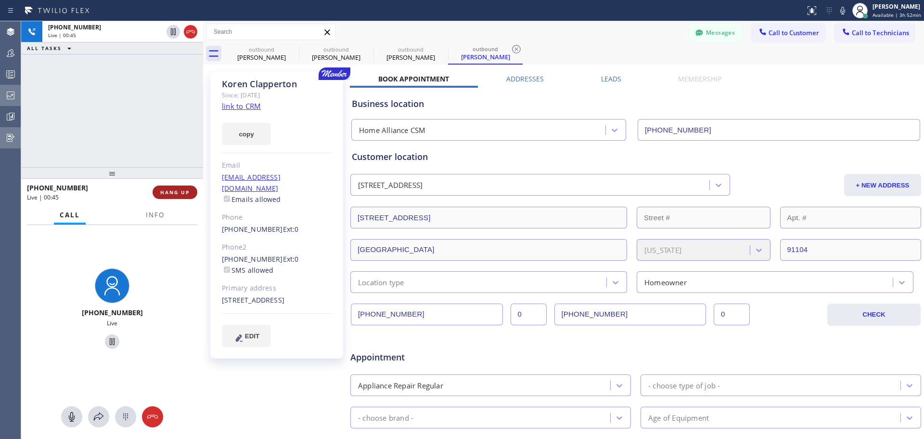
click at [176, 187] on button "HANG UP" at bounding box center [175, 191] width 45 height 13
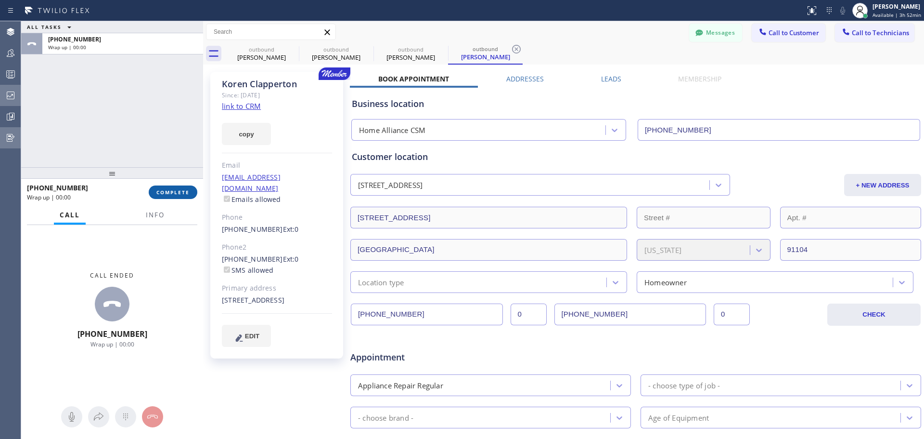
click at [177, 191] on span "COMPLETE" at bounding box center [172, 192] width 33 height 7
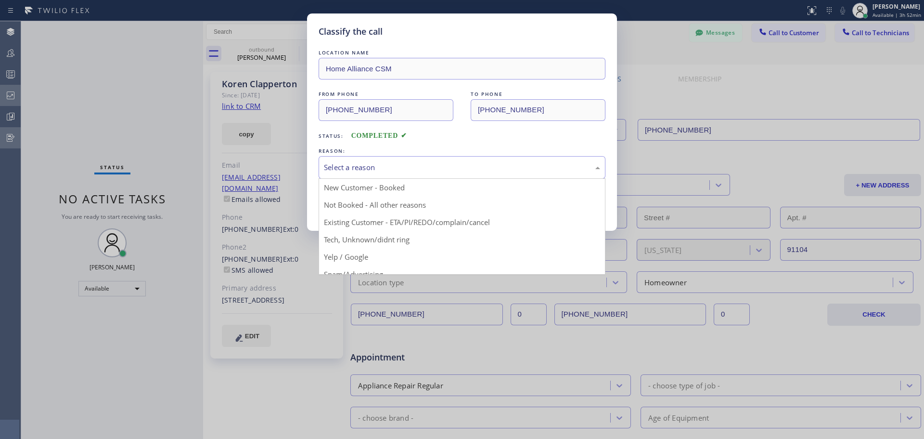
click at [409, 168] on div "Select a reason" at bounding box center [462, 167] width 276 height 11
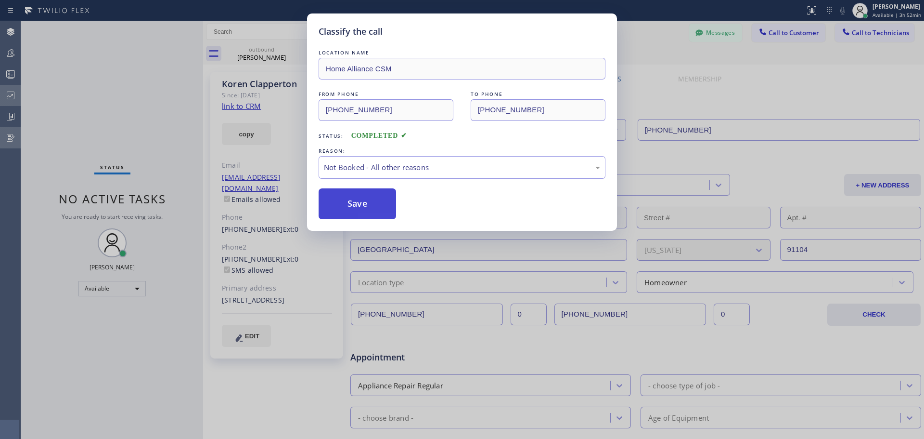
click at [352, 215] on button "Save" at bounding box center [358, 203] width 78 height 31
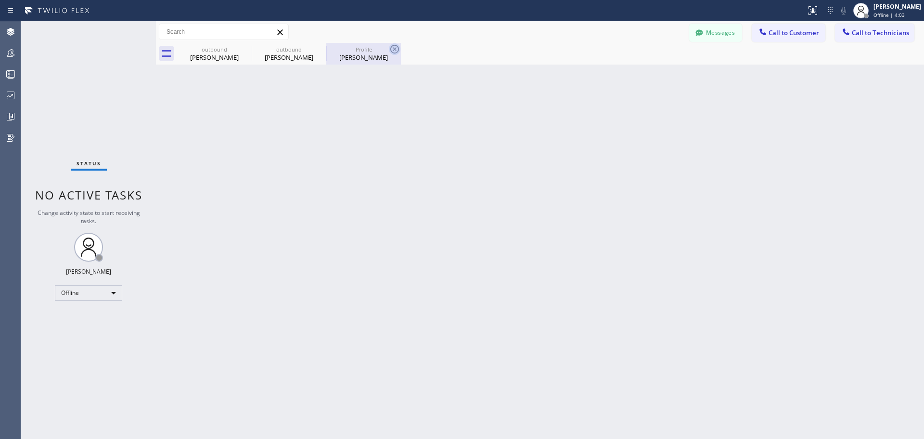
click at [393, 51] on icon at bounding box center [395, 49] width 12 height 12
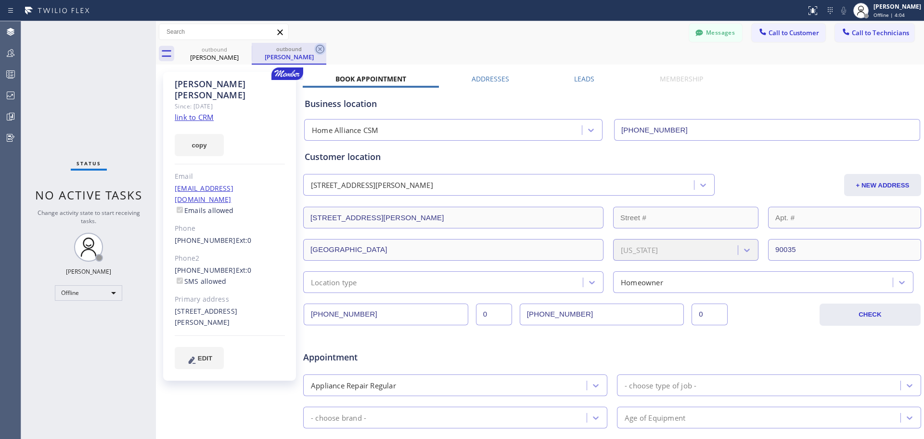
click at [323, 52] on icon at bounding box center [320, 49] width 9 height 9
click at [237, 42] on div "Messages Call to Customer Call to Technicians Outbound call Location Search loc…" at bounding box center [540, 32] width 768 height 22
click at [242, 49] on icon at bounding box center [245, 49] width 9 height 9
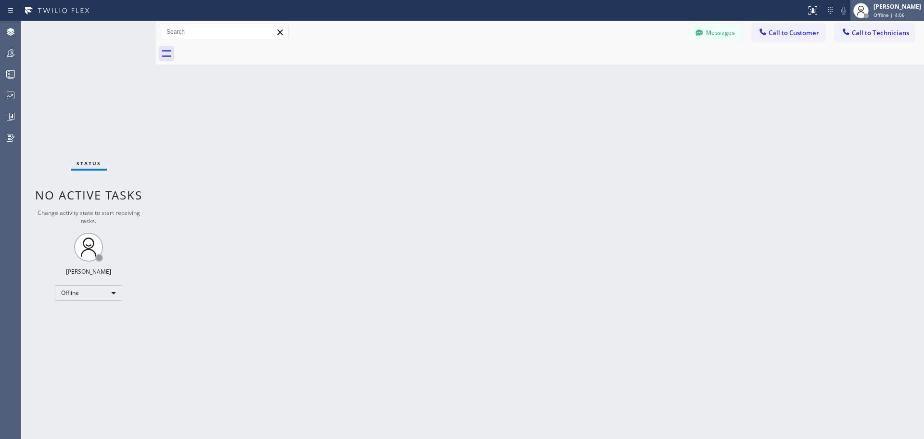
click at [891, 17] on span "Offline | 4:06" at bounding box center [889, 15] width 31 height 7
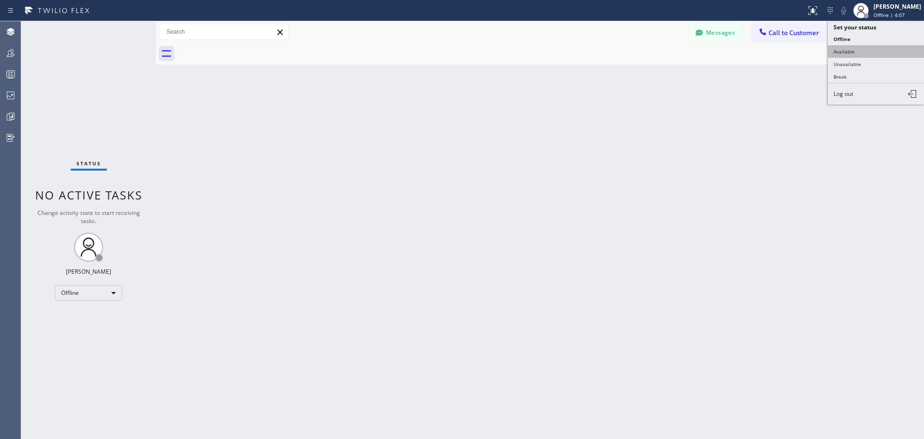
click at [860, 52] on button "Available" at bounding box center [876, 51] width 96 height 13
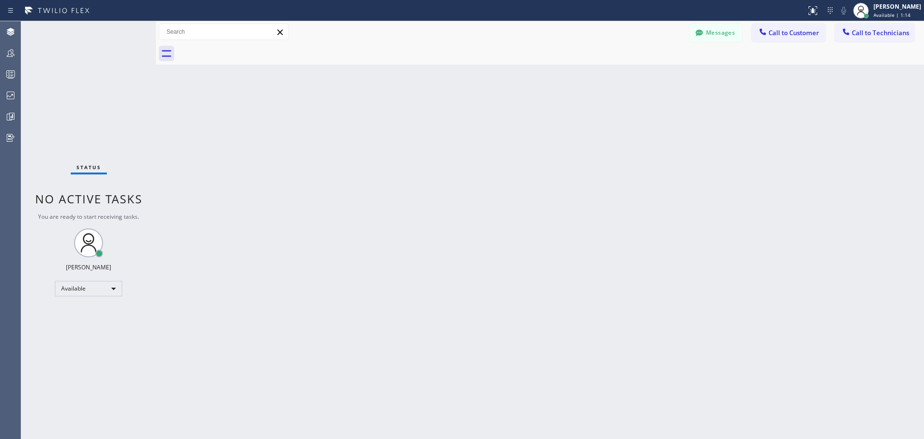
drag, startPoint x: 796, startPoint y: 29, endPoint x: 690, endPoint y: 110, distance: 133.6
click at [797, 33] on span "Call to Customer" at bounding box center [794, 32] width 51 height 9
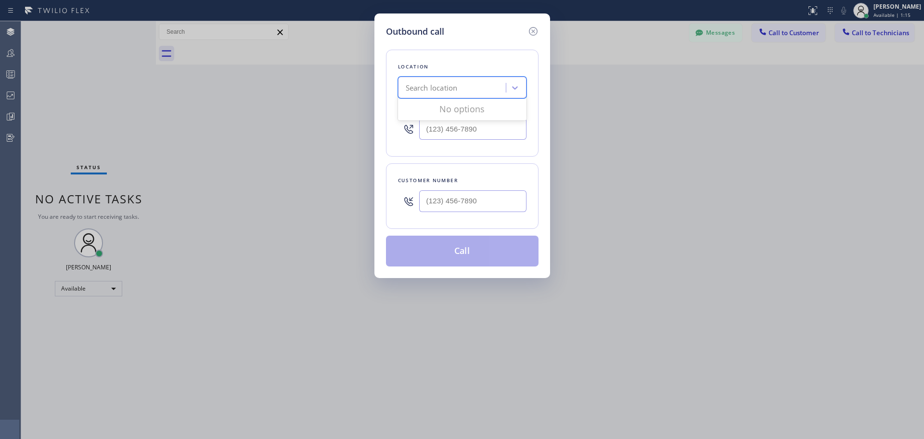
click at [485, 89] on div "Search location" at bounding box center [453, 87] width 105 height 17
type input "CSM"
click at [471, 108] on div "Home Alliance CSM" at bounding box center [462, 107] width 129 height 17
type input "[PHONE_NUMBER]"
click at [455, 200] on input "(___) ___-____" at bounding box center [472, 201] width 107 height 22
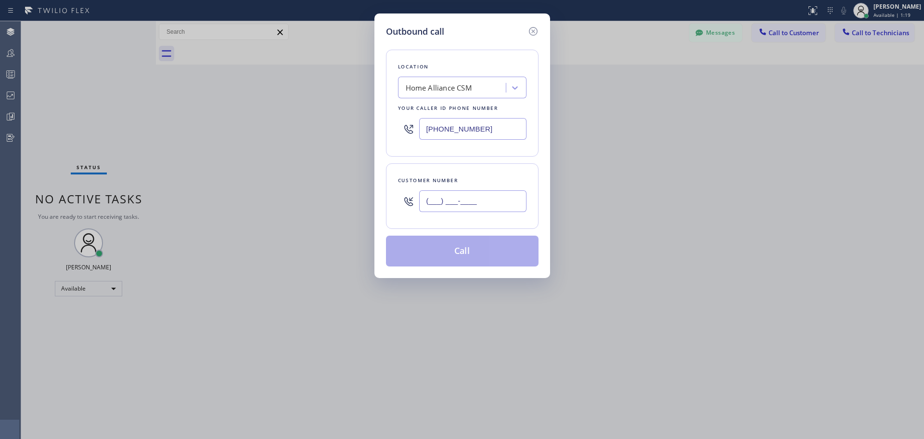
paste input "917) 868-3388"
type input "(917) 868-3388"
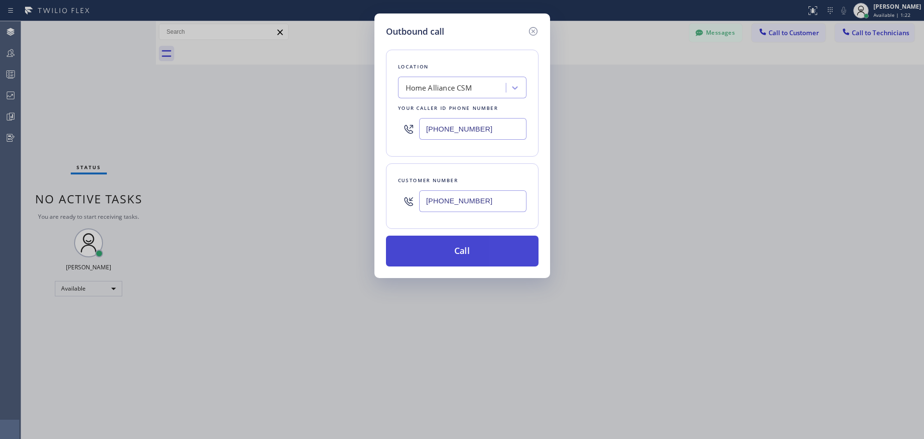
drag, startPoint x: 481, startPoint y: 257, endPoint x: 489, endPoint y: 257, distance: 8.2
click at [483, 257] on button "Call" at bounding box center [462, 250] width 153 height 31
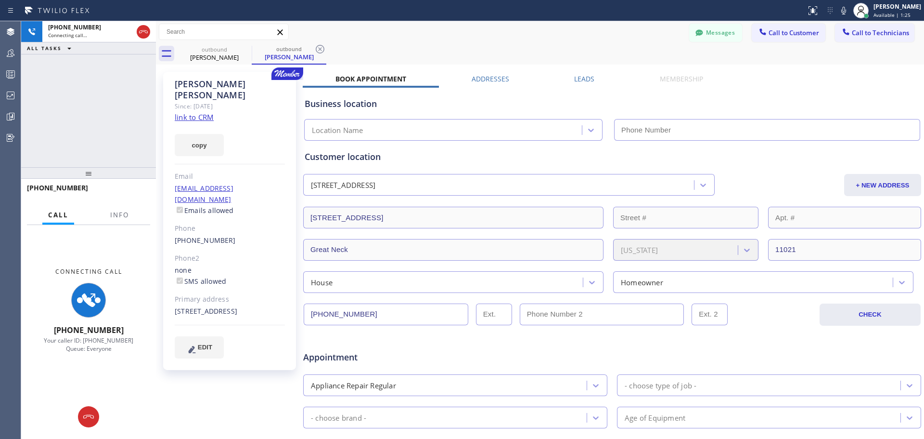
type input "[PHONE_NUMBER]"
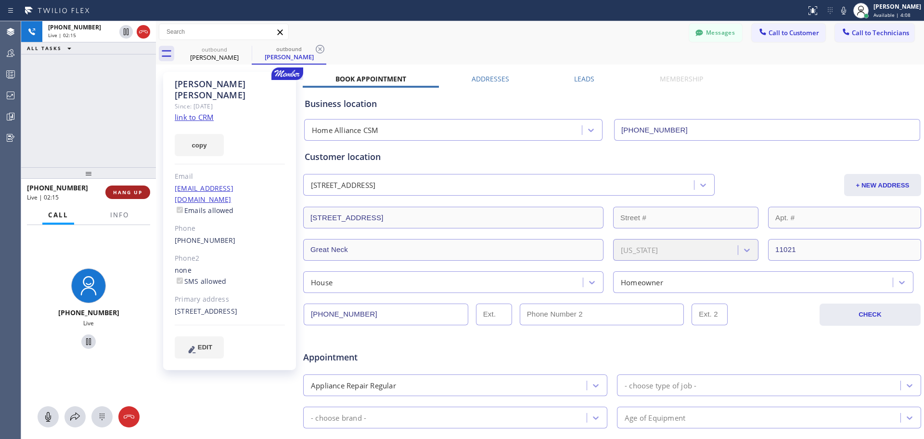
click at [128, 192] on span "HANG UP" at bounding box center [127, 192] width 29 height 7
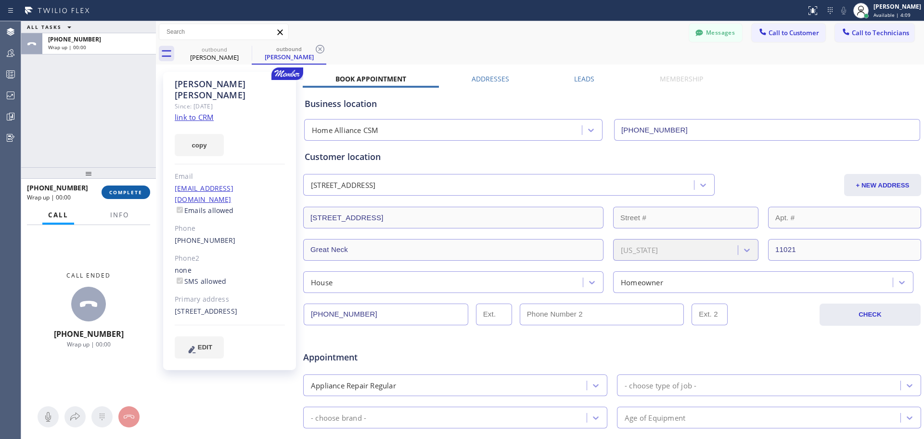
click at [131, 191] on span "COMPLETE" at bounding box center [125, 192] width 33 height 7
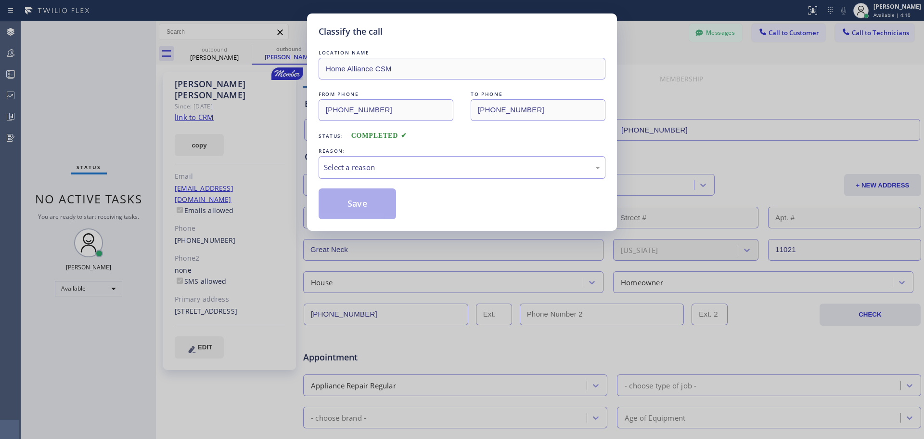
click at [468, 172] on div "Select a reason" at bounding box center [462, 167] width 276 height 11
click at [369, 208] on button "Save" at bounding box center [358, 203] width 78 height 31
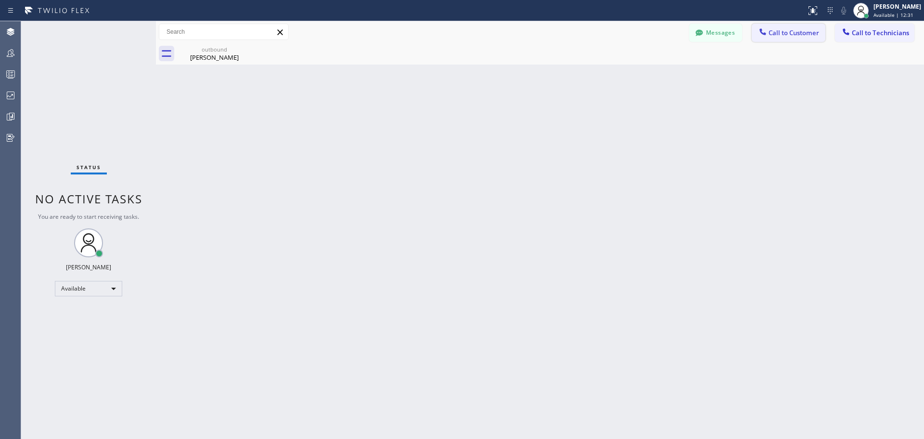
click at [786, 32] on span "Call to Customer" at bounding box center [794, 32] width 51 height 9
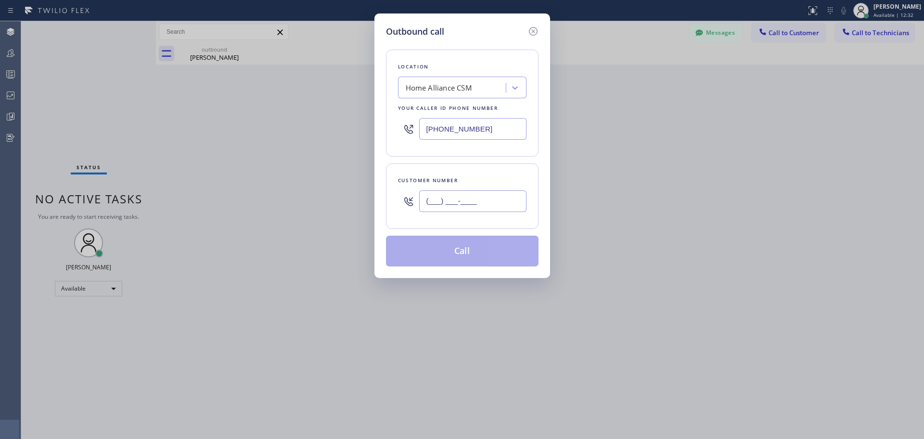
click at [471, 204] on input "(___) ___-____" at bounding box center [472, 201] width 107 height 22
paste input "805) 701-4055"
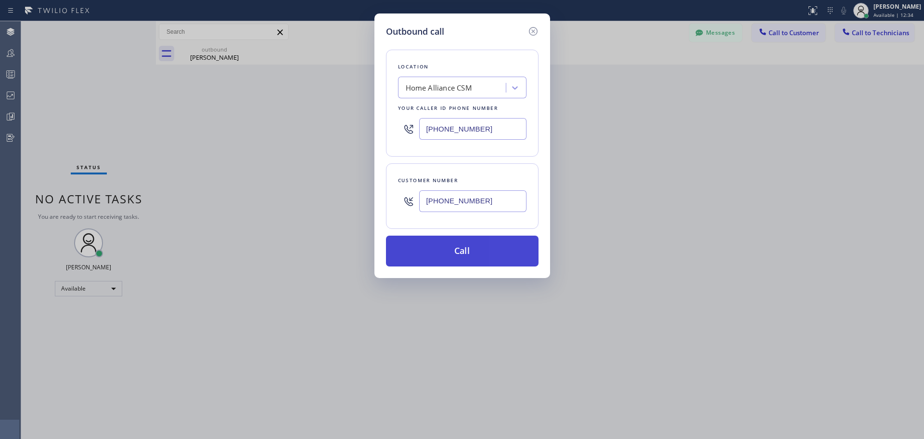
type input "(805) 701-4055"
click at [482, 251] on button "Call" at bounding box center [462, 250] width 153 height 31
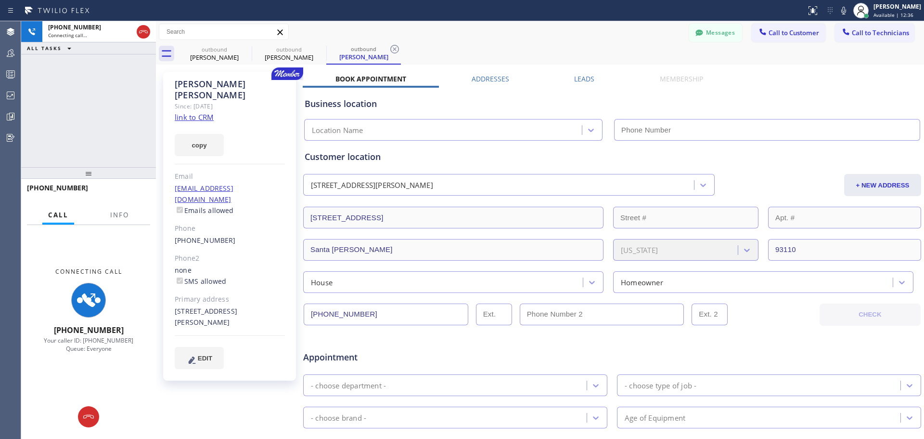
type input "[PHONE_NUMBER]"
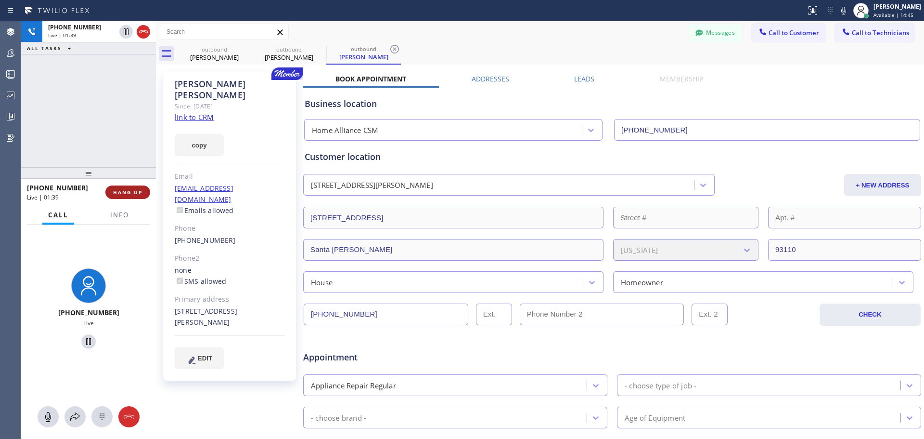
click at [129, 193] on span "HANG UP" at bounding box center [127, 192] width 29 height 7
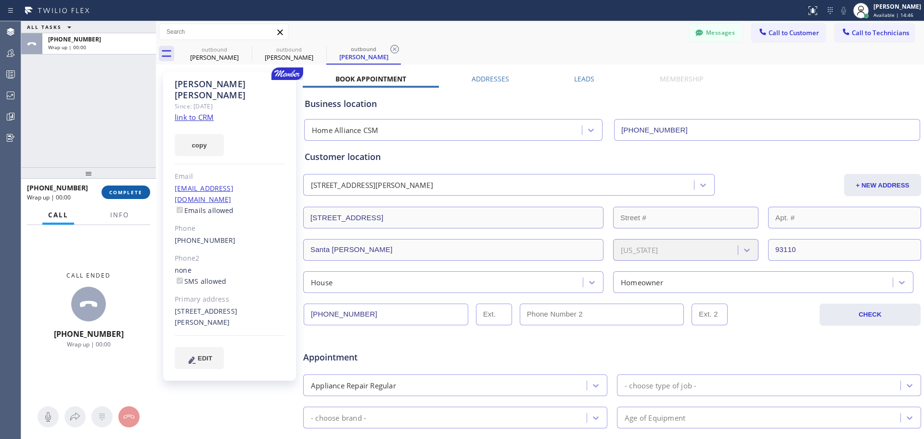
click at [129, 193] on span "COMPLETE" at bounding box center [125, 192] width 33 height 7
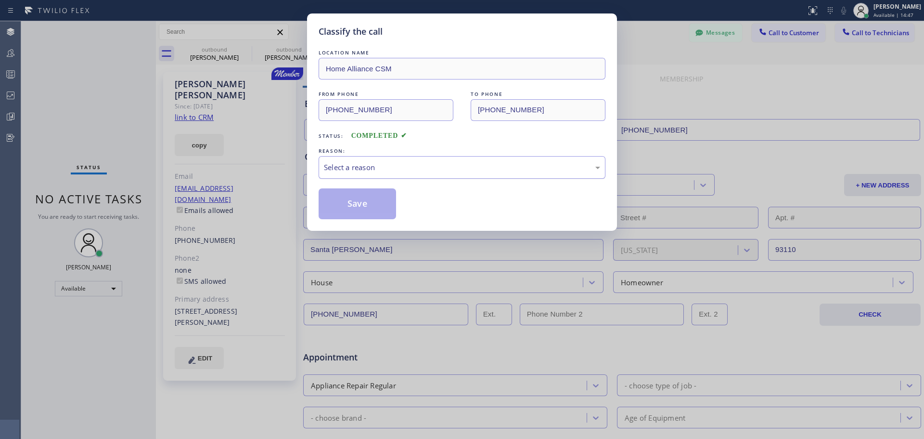
click at [430, 160] on div "Select a reason" at bounding box center [462, 167] width 287 height 23
click at [356, 214] on button "Save" at bounding box center [358, 203] width 78 height 31
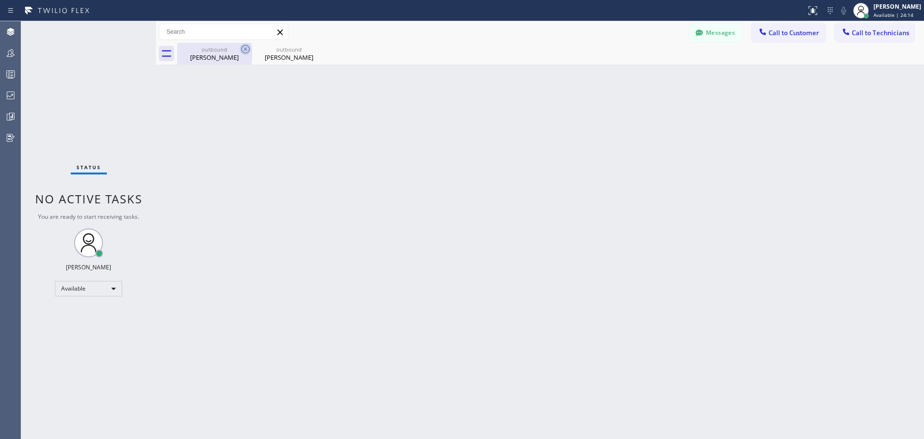
click at [242, 47] on icon at bounding box center [245, 49] width 9 height 9
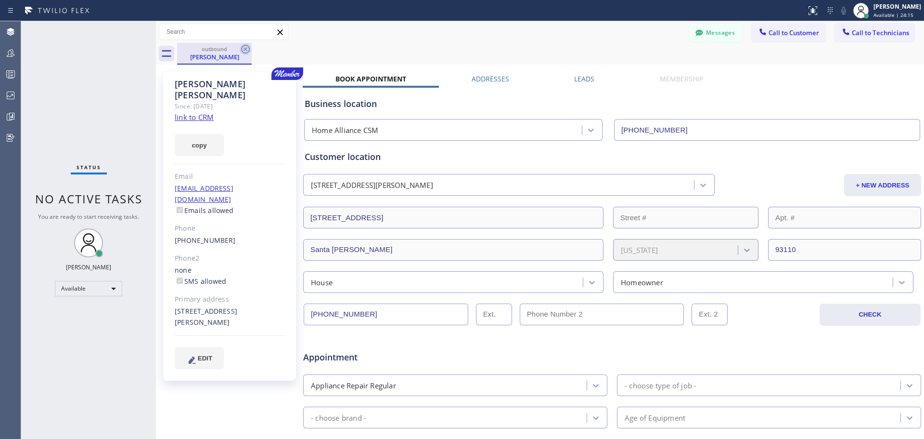
click at [246, 49] on icon at bounding box center [245, 49] width 9 height 9
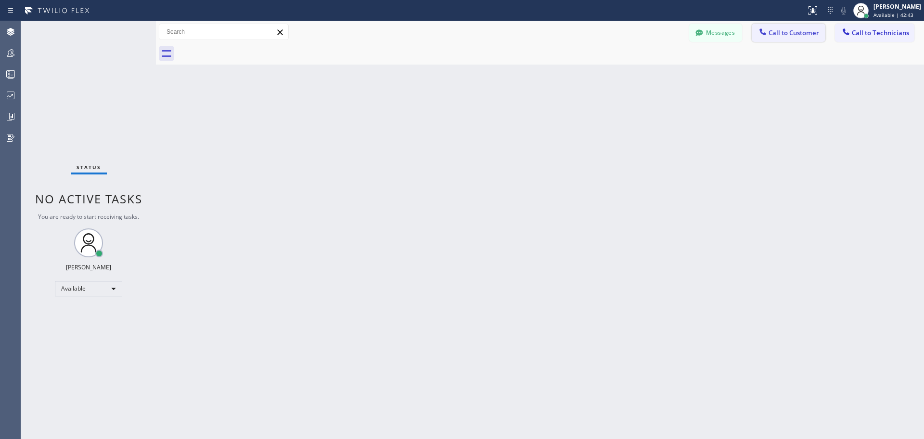
click at [789, 38] on button "Call to Customer" at bounding box center [789, 33] width 74 height 18
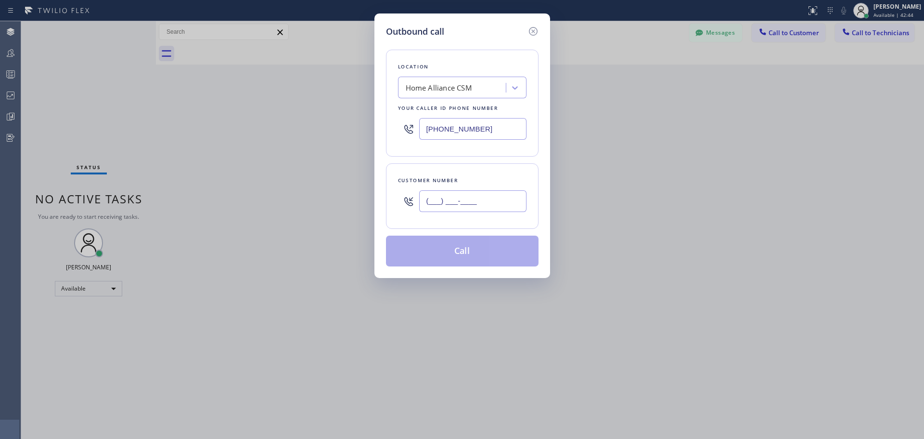
click at [490, 200] on input "(___) ___-____" at bounding box center [472, 201] width 107 height 22
paste input "310) 270-5536"
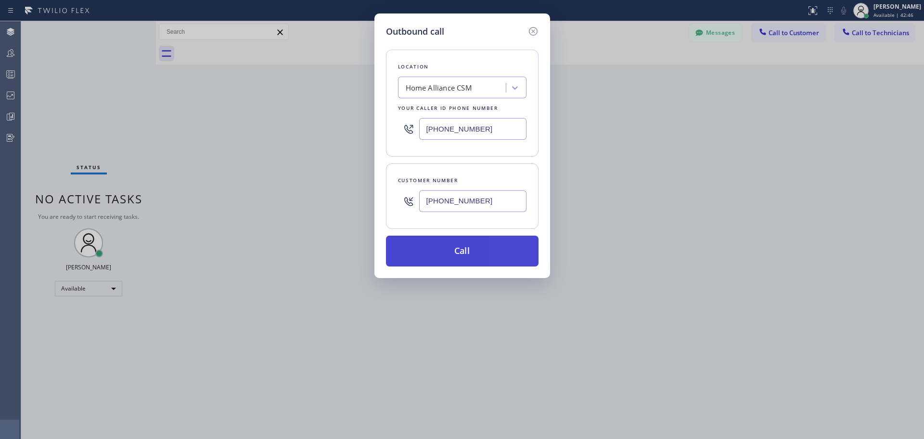
type input "(310) 270-5536"
click at [471, 254] on button "Call" at bounding box center [462, 250] width 153 height 31
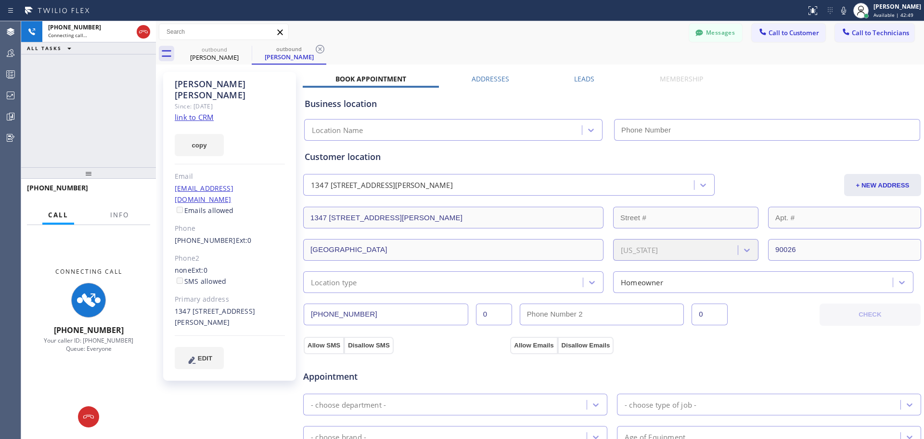
type input "[PHONE_NUMBER]"
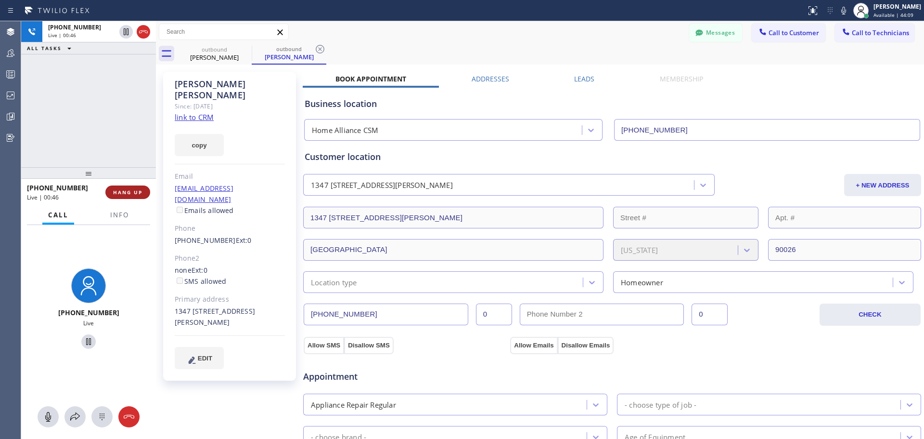
click at [125, 194] on span "HANG UP" at bounding box center [127, 192] width 29 height 7
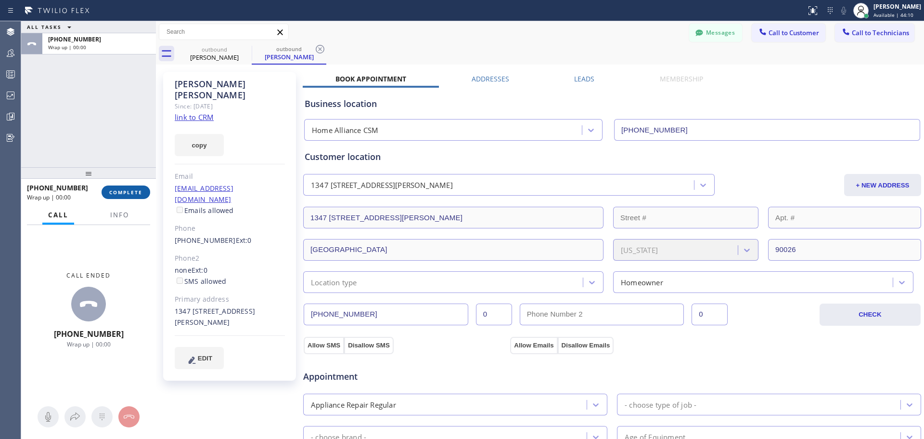
click at [123, 194] on span "COMPLETE" at bounding box center [125, 192] width 33 height 7
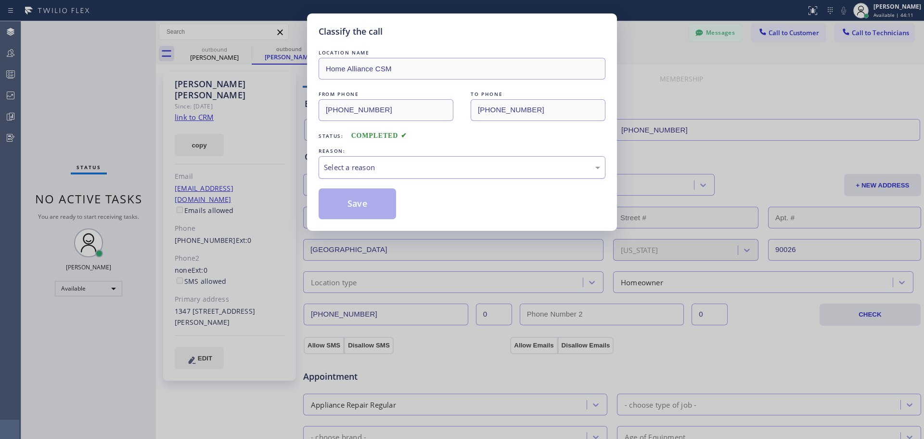
click at [422, 164] on div "Select a reason" at bounding box center [462, 167] width 276 height 11
click at [349, 209] on button "Save" at bounding box center [358, 203] width 78 height 31
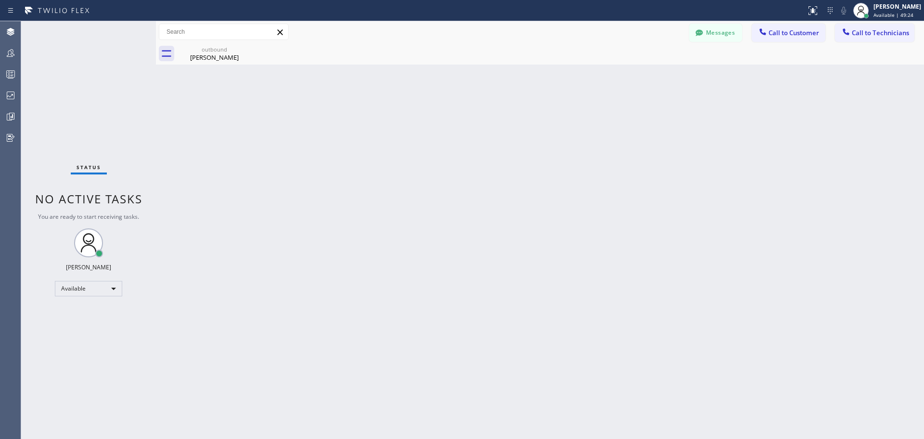
drag, startPoint x: 244, startPoint y: 49, endPoint x: 240, endPoint y: 74, distance: 25.3
click at [0, 0] on icon at bounding box center [0, 0] width 0 height 0
click at [244, 49] on icon at bounding box center [246, 49] width 12 height 12
drag, startPoint x: 228, startPoint y: 59, endPoint x: 233, endPoint y: 64, distance: 6.8
click at [229, 60] on div "Laura Haber" at bounding box center [214, 57] width 73 height 9
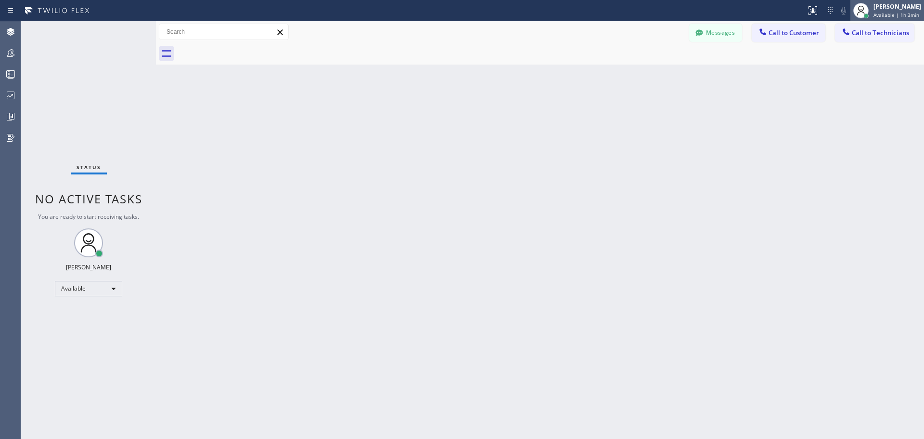
click at [894, 18] on span "Available | 1h 3min" at bounding box center [897, 15] width 46 height 7
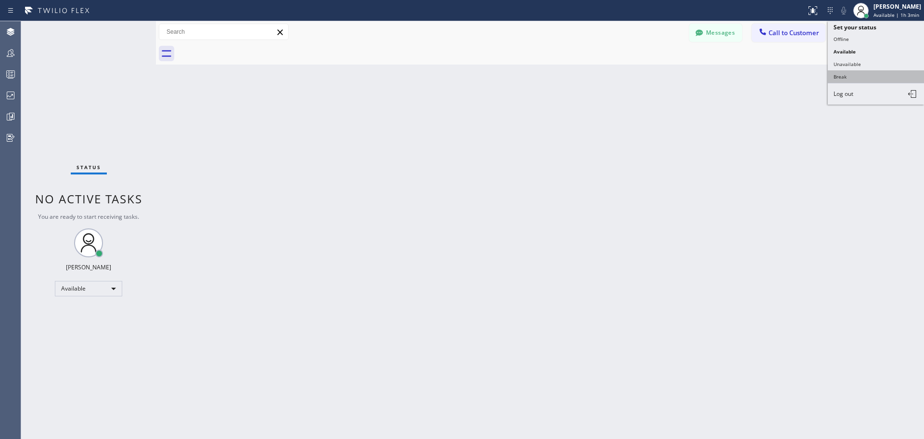
click at [866, 73] on button "Break" at bounding box center [876, 76] width 96 height 13
